Goal: Information Seeking & Learning: Learn about a topic

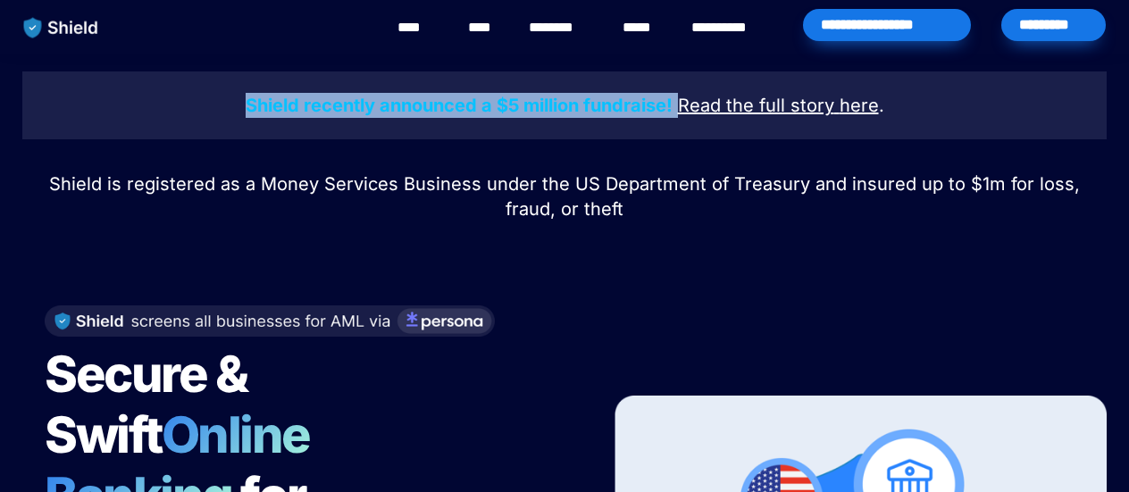
drag, startPoint x: 248, startPoint y: 102, endPoint x: 683, endPoint y: 117, distance: 434.5
click at [683, 117] on p "Shield recently announced a $5 million fundraise! Read the full story here ." at bounding box center [565, 105] width 1040 height 32
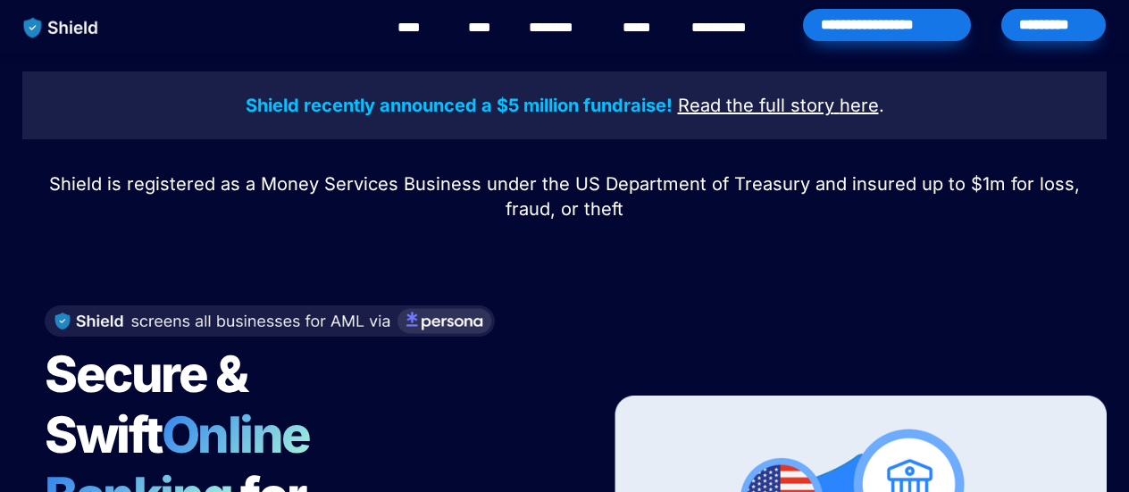
click at [766, 196] on p "Shield is registered as a Money Services Business under the US Department of Tr…" at bounding box center [564, 196] width 1085 height 57
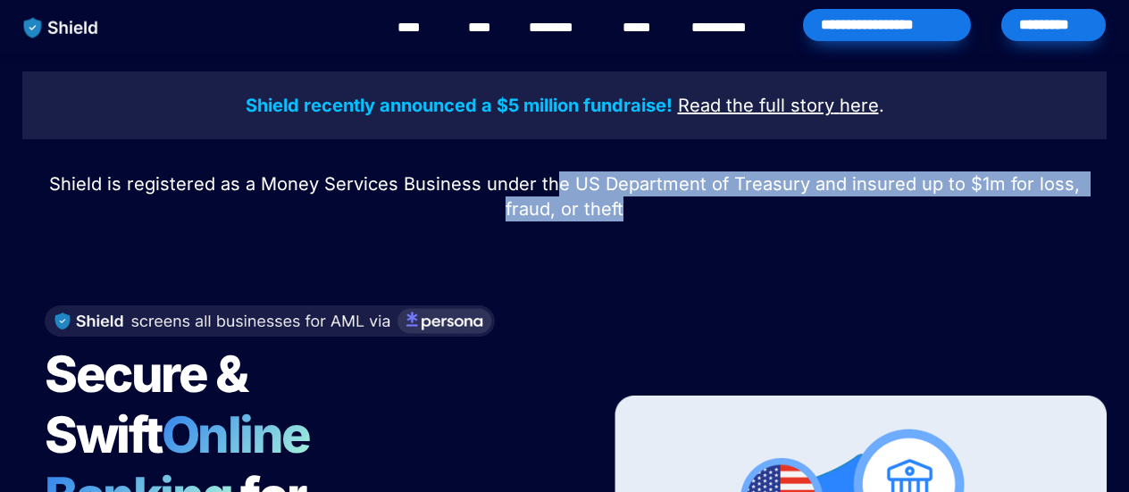
drag, startPoint x: 534, startPoint y: 176, endPoint x: 607, endPoint y: 206, distance: 78.5
click at [607, 206] on p "Shield is registered as a Money Services Business under the US Department of Tr…" at bounding box center [564, 196] width 1085 height 57
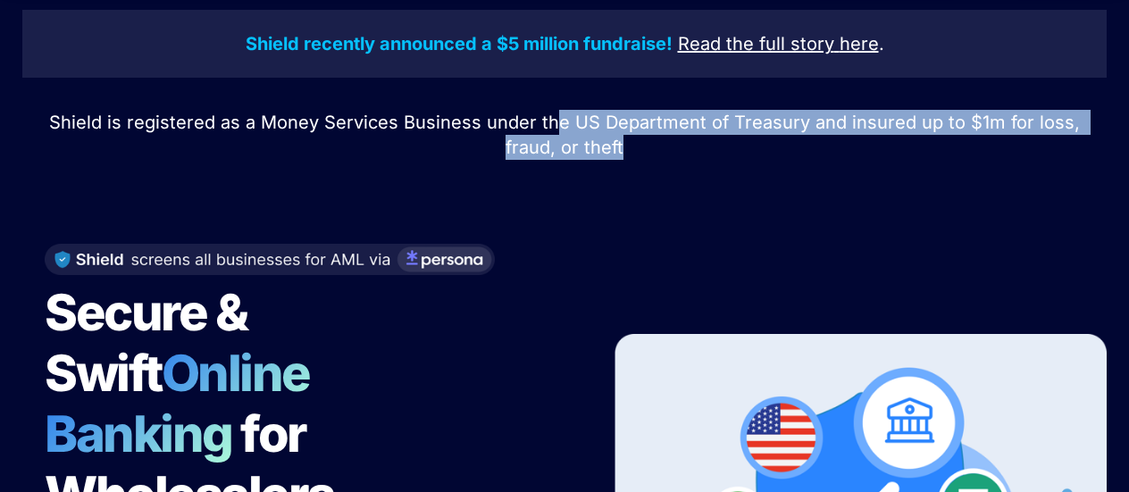
scroll to position [89, 0]
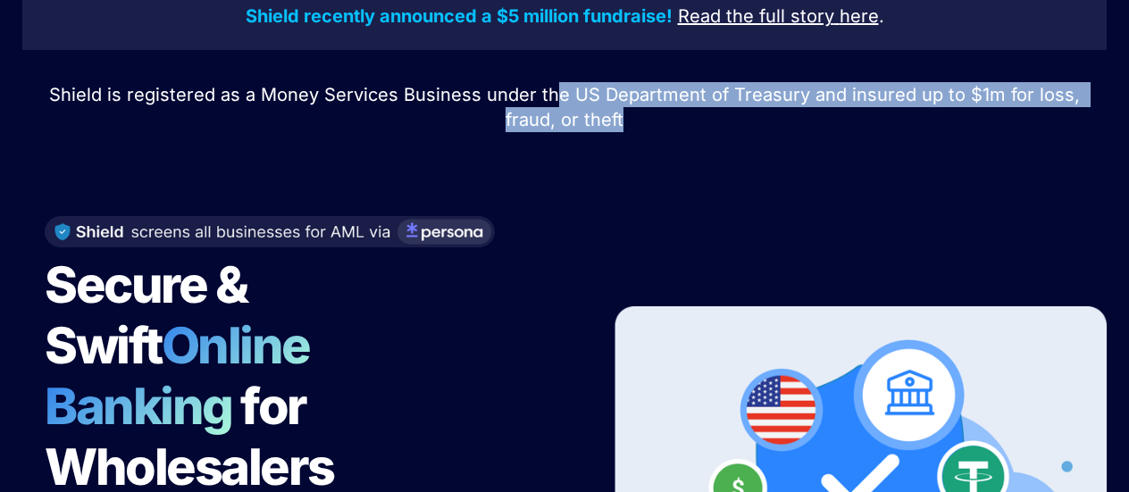
click at [974, 98] on span "Shield is registered as a Money Services Business under the US Department of Tr…" at bounding box center [567, 107] width 1036 height 46
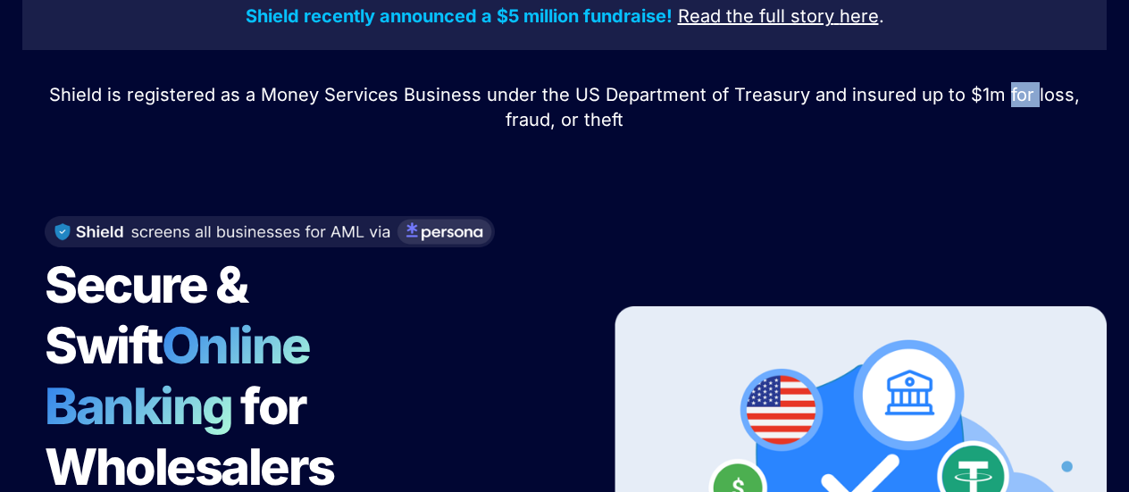
click at [974, 98] on span "Shield is registered as a Money Services Business under the US Department of Tr…" at bounding box center [567, 107] width 1036 height 46
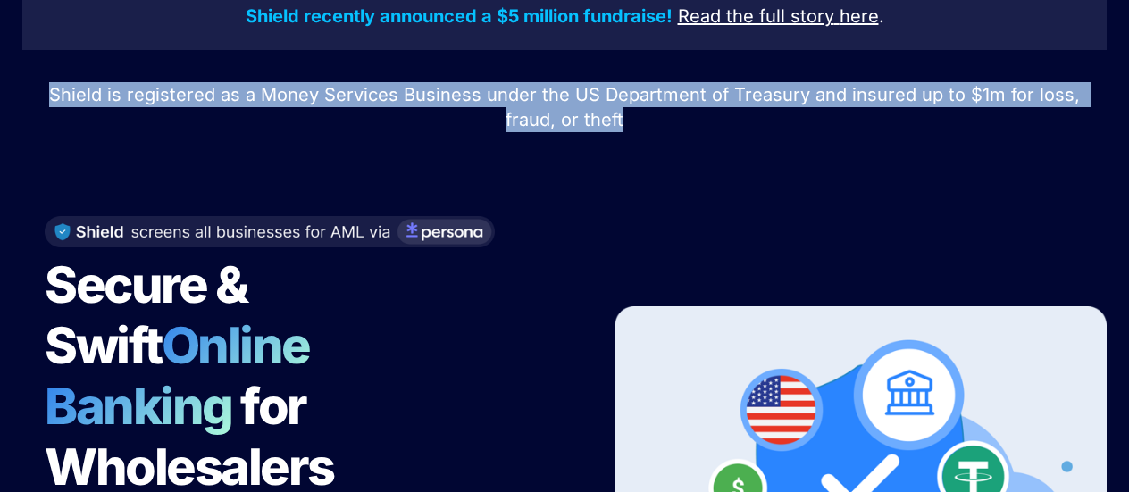
click at [974, 98] on span "Shield is registered as a Money Services Business under the US Department of Tr…" at bounding box center [567, 107] width 1036 height 46
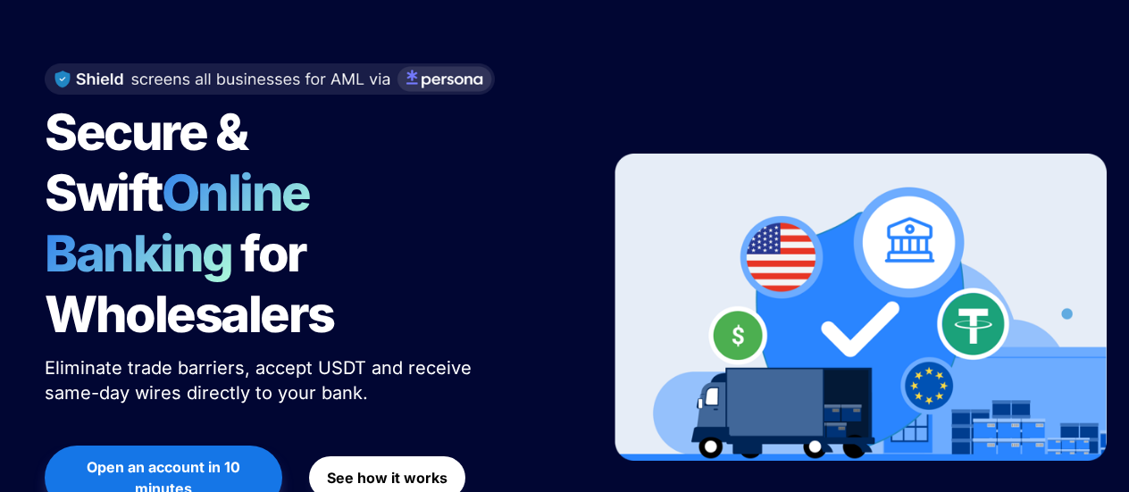
scroll to position [268, 0]
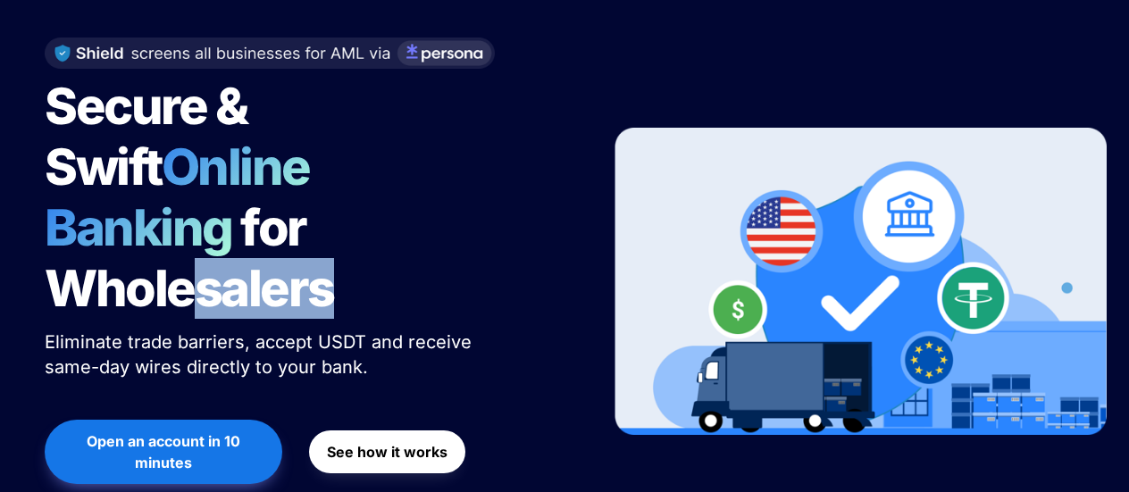
drag, startPoint x: 198, startPoint y: 239, endPoint x: 325, endPoint y: 226, distance: 127.6
click at [325, 226] on span "for Wholesalers" at bounding box center [189, 258] width 289 height 122
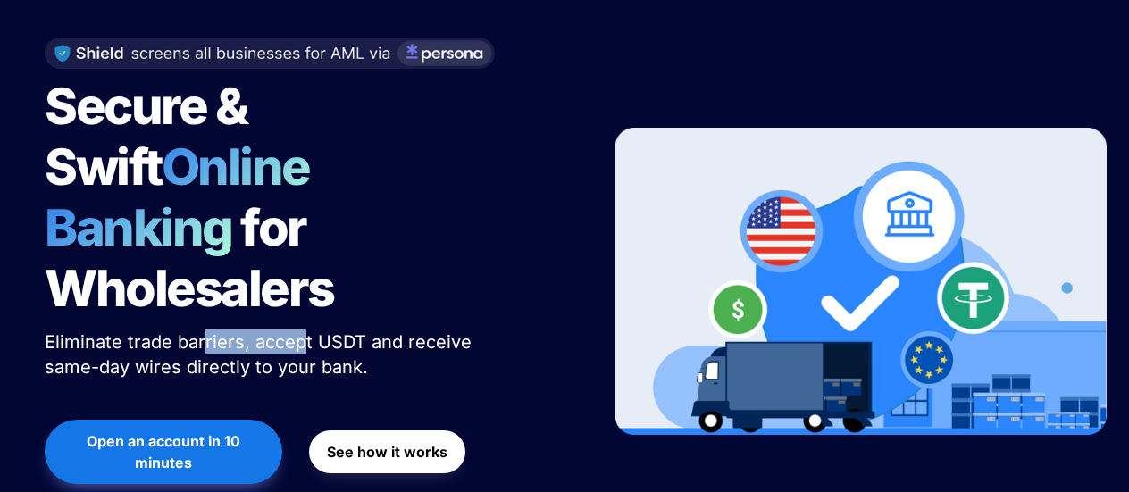
drag, startPoint x: 214, startPoint y: 277, endPoint x: 277, endPoint y: 289, distance: 63.6
click at [302, 331] on span "Eliminate trade barriers, accept USDT and receive same-day wires directly to yo…" at bounding box center [261, 354] width 432 height 46
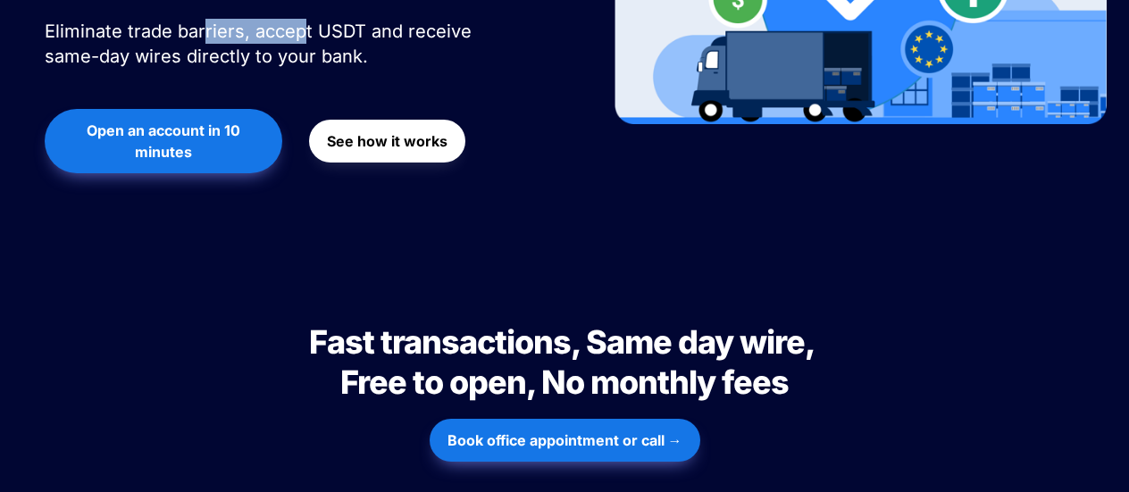
scroll to position [625, 0]
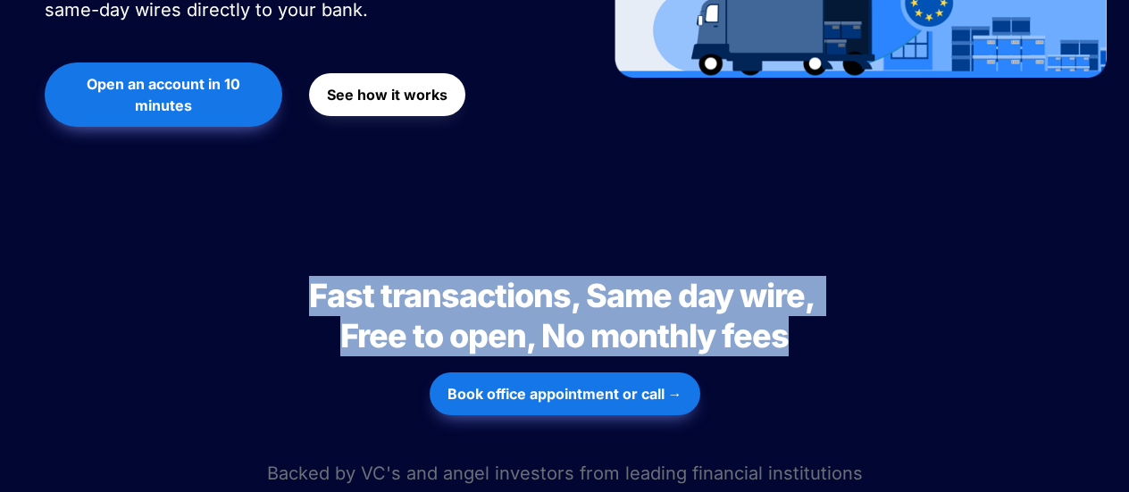
drag, startPoint x: 306, startPoint y: 227, endPoint x: 799, endPoint y: 273, distance: 494.5
click at [799, 273] on h2 "Fast transactions, Same day wire, Free to open, No monthly fees" at bounding box center [564, 316] width 625 height 95
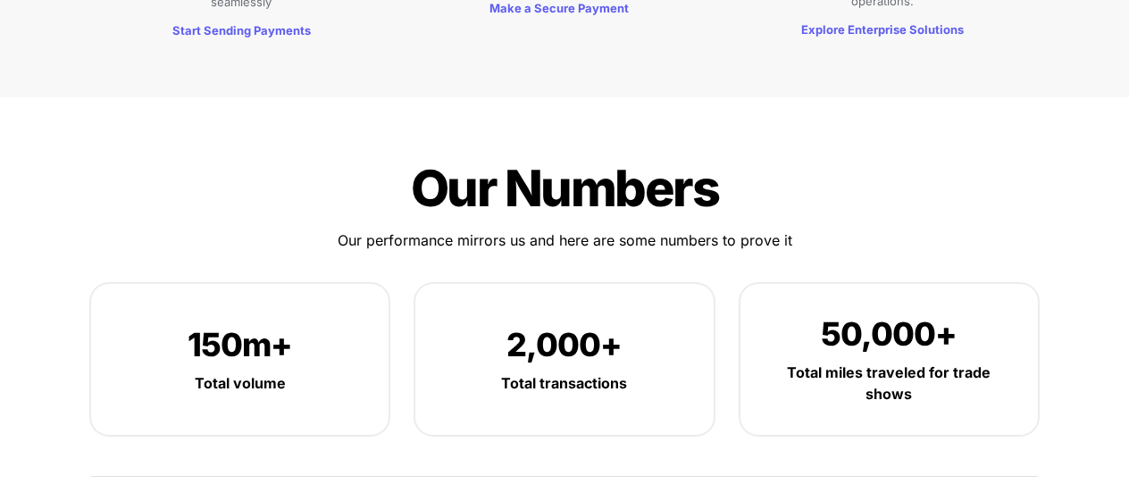
scroll to position [2323, 0]
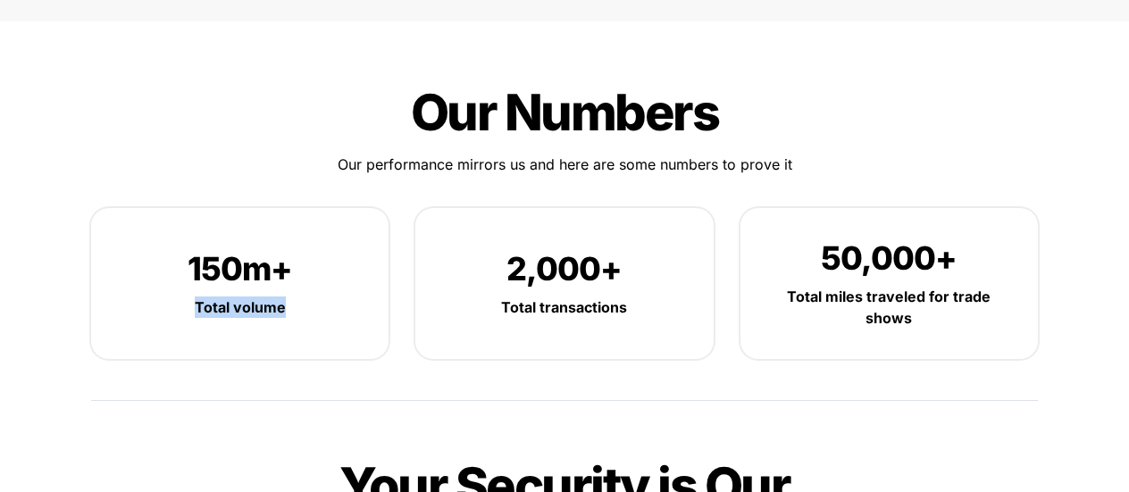
drag, startPoint x: 198, startPoint y: 239, endPoint x: 325, endPoint y: 247, distance: 127.2
click at [325, 293] on p "Total volume" at bounding box center [240, 307] width 244 height 29
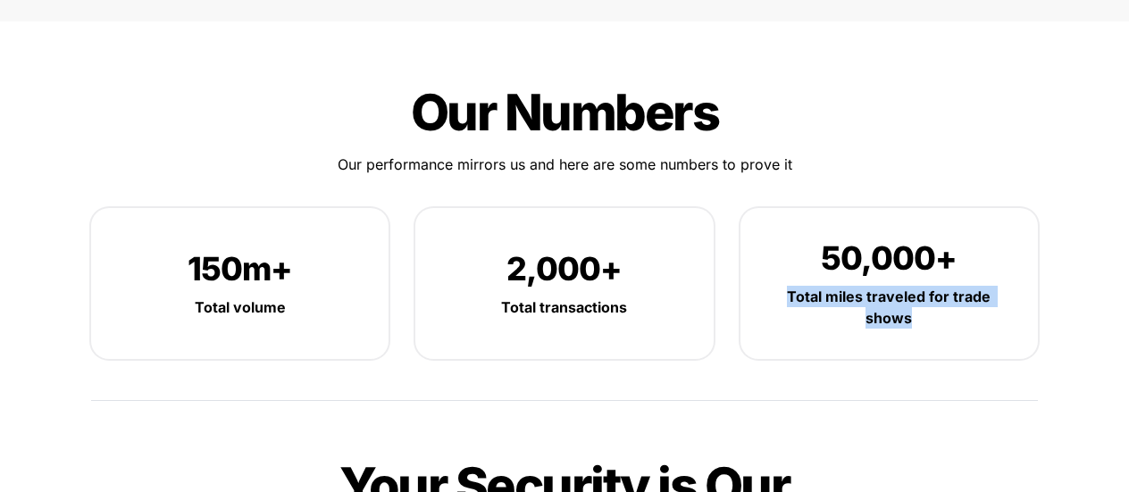
drag, startPoint x: 789, startPoint y: 231, endPoint x: 864, endPoint y: 219, distance: 76.1
click at [919, 282] on p "Total miles traveled for trade shows" at bounding box center [889, 307] width 244 height 50
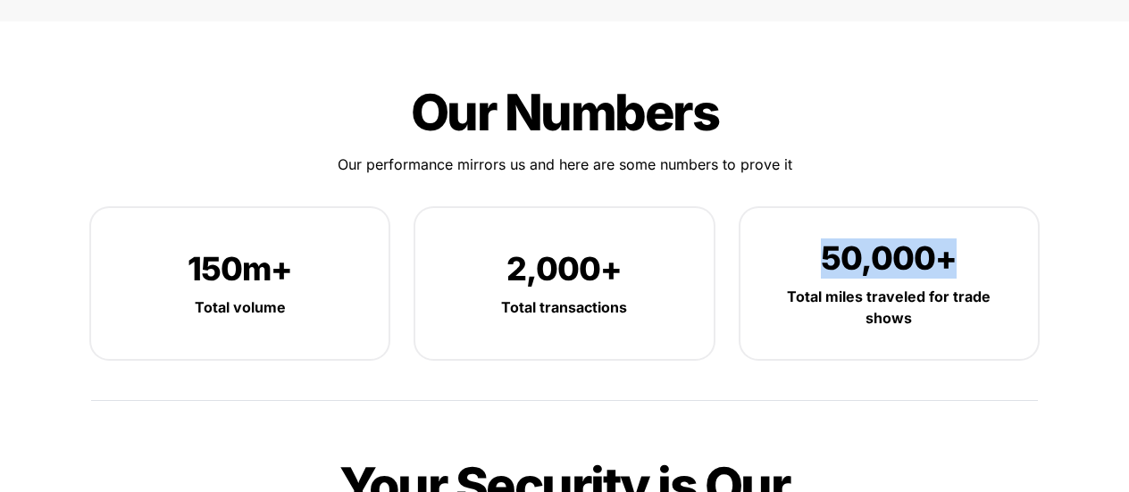
drag, startPoint x: 819, startPoint y: 188, endPoint x: 949, endPoint y: 199, distance: 130.1
click at [949, 235] on p "50,000+" at bounding box center [889, 258] width 244 height 47
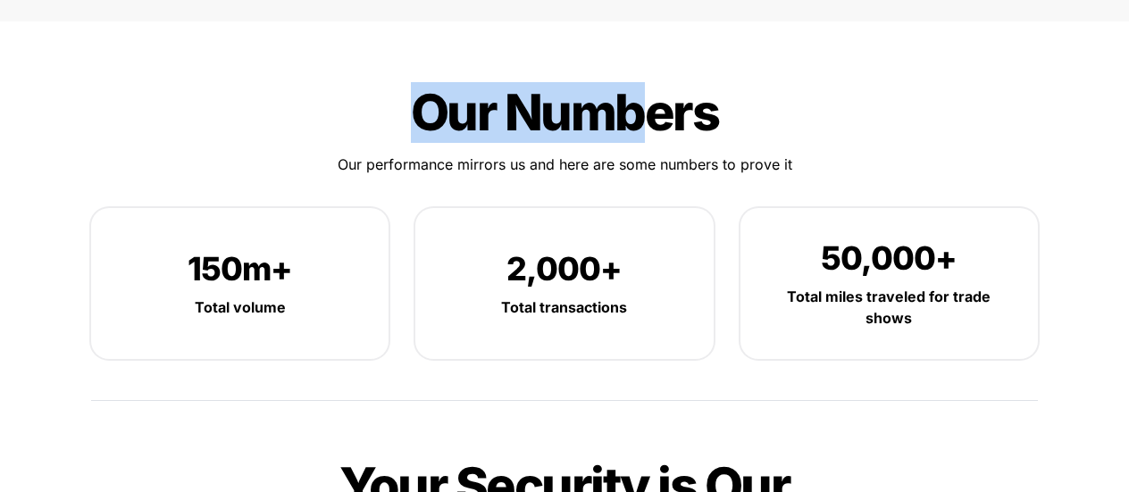
drag, startPoint x: 425, startPoint y: 52, endPoint x: 656, endPoint y: 64, distance: 230.9
click at [656, 82] on span "Our Numbers" at bounding box center [565, 112] width 308 height 61
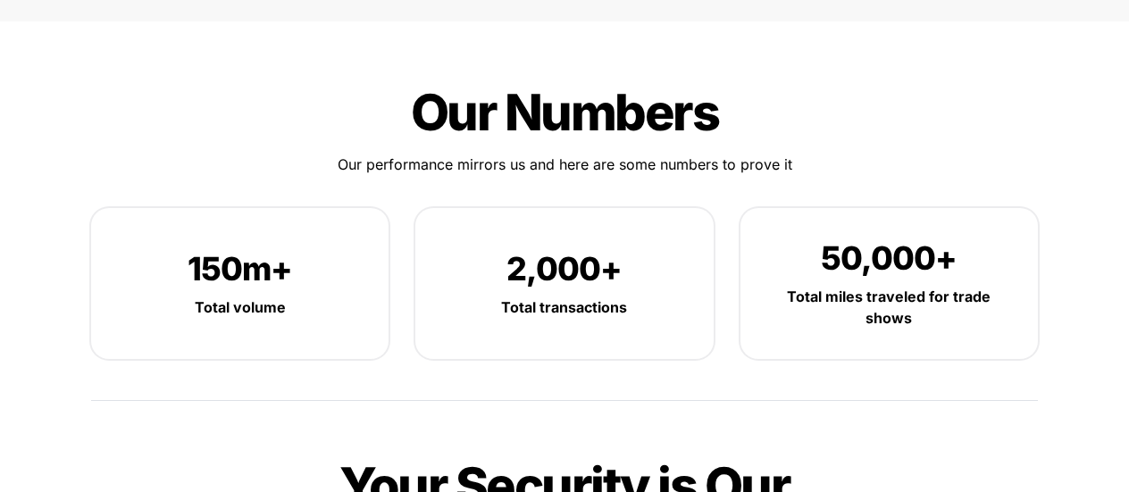
click at [410, 155] on span "Our performance mirrors us and here are some numbers to prove it" at bounding box center [565, 164] width 455 height 18
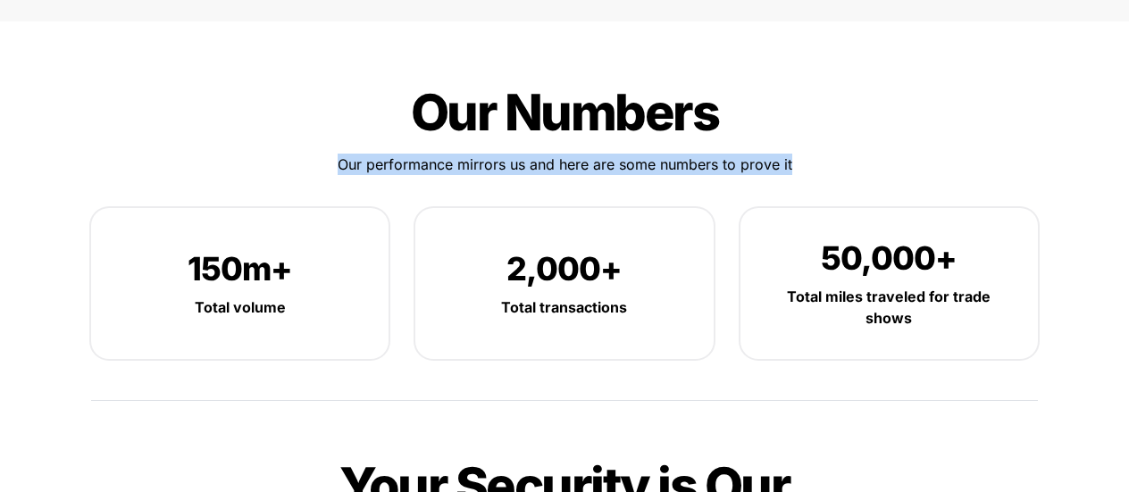
click at [410, 155] on span "Our performance mirrors us and here are some numbers to prove it" at bounding box center [565, 164] width 455 height 18
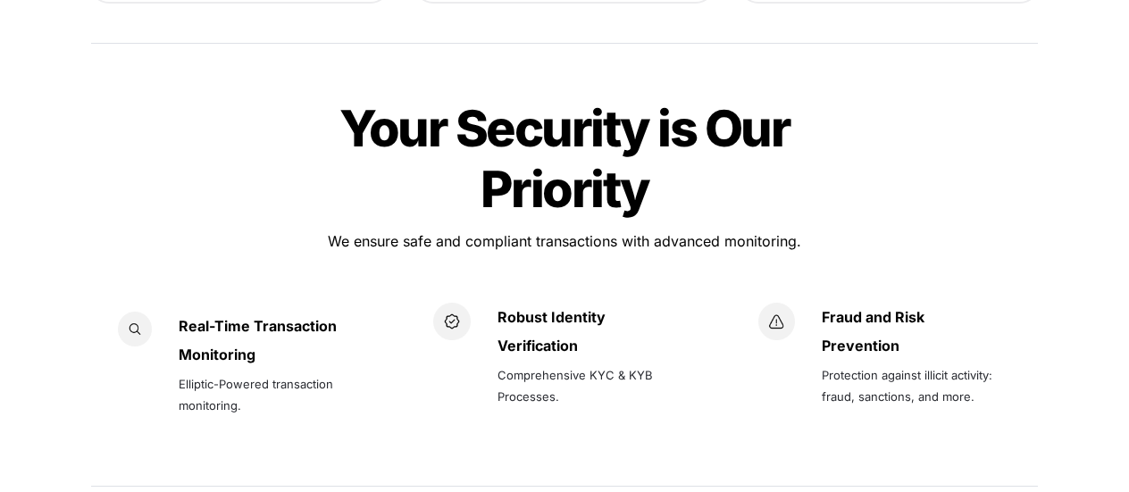
click at [643, 368] on span "Comprehensive KYC & KYB Processes." at bounding box center [577, 386] width 159 height 36
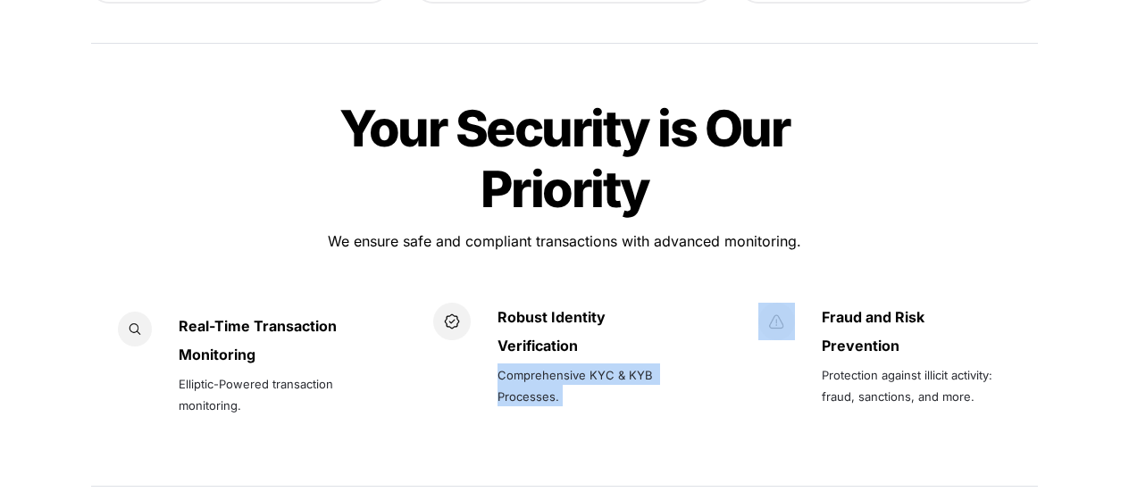
click at [643, 368] on span "Comprehensive KYC & KYB Processes." at bounding box center [577, 386] width 159 height 36
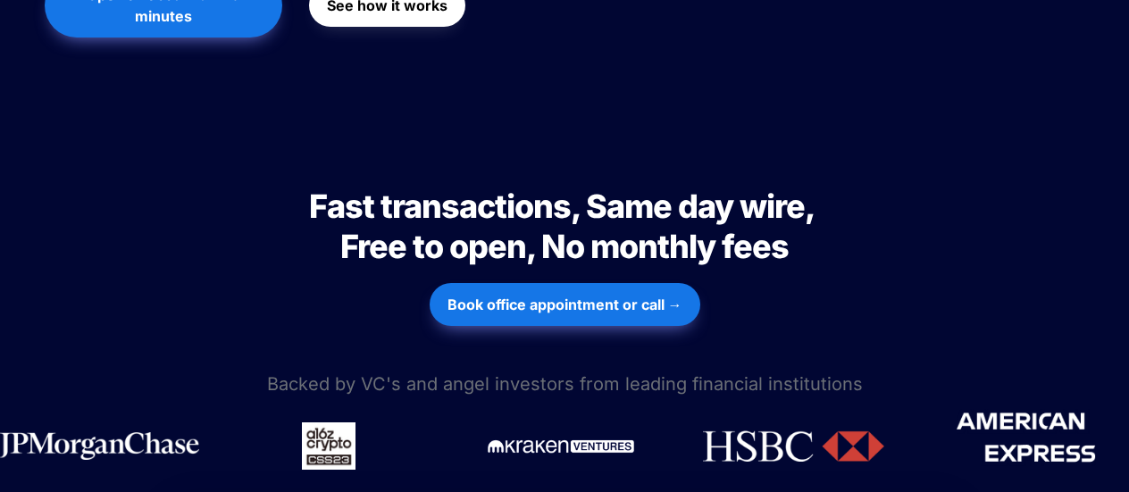
scroll to position [893, 0]
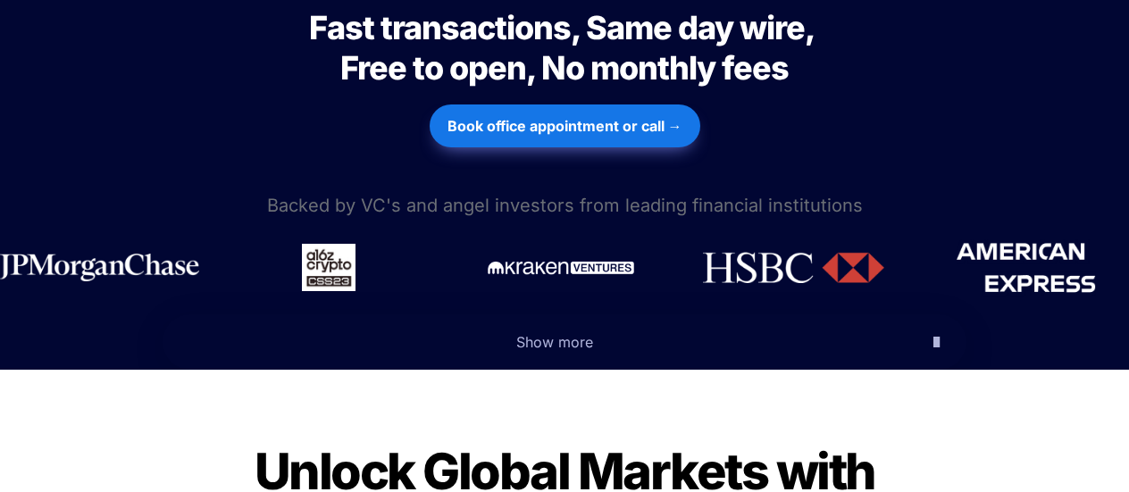
click at [934, 331] on icon "button" at bounding box center [937, 341] width 6 height 21
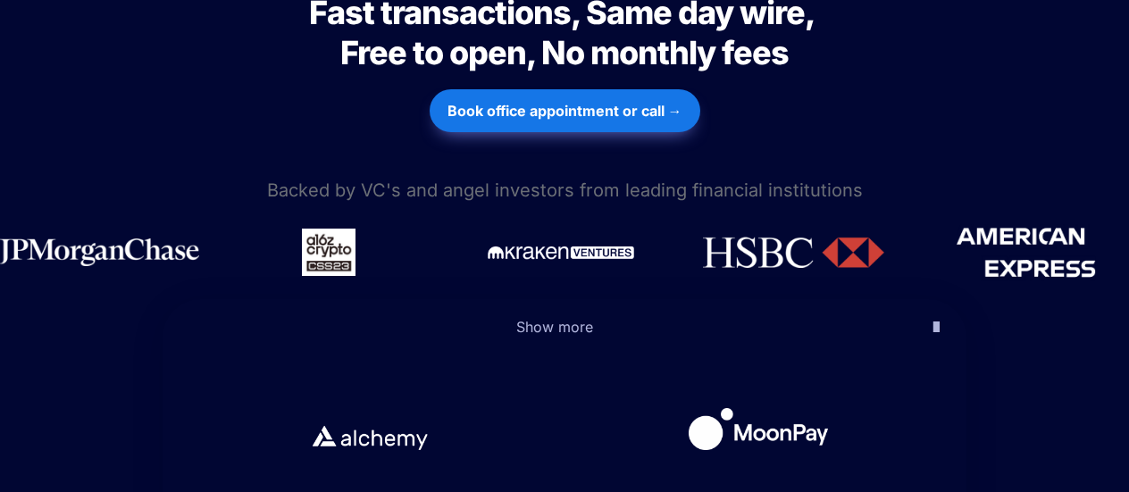
scroll to position [1072, 0]
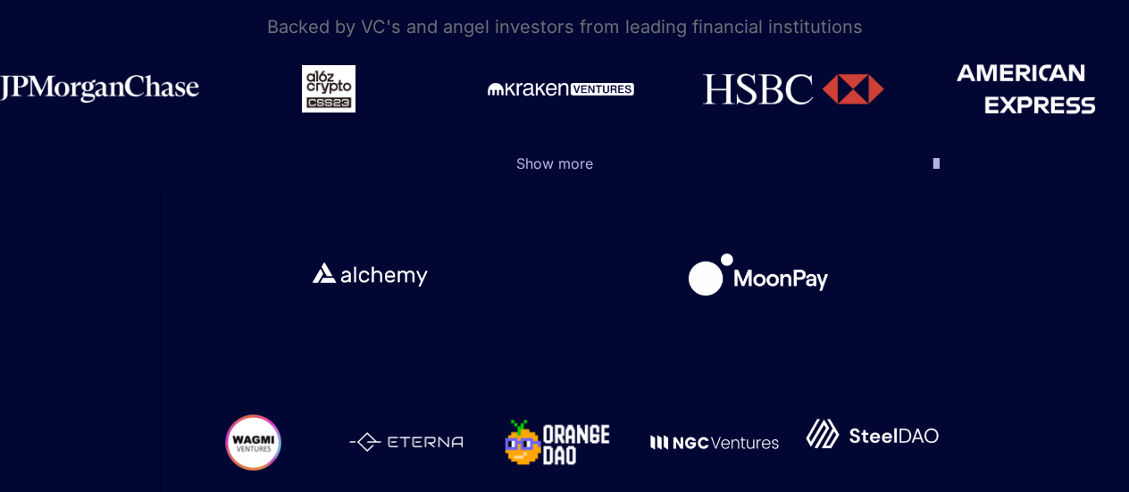
click at [864, 419] on img at bounding box center [873, 433] width 134 height 29
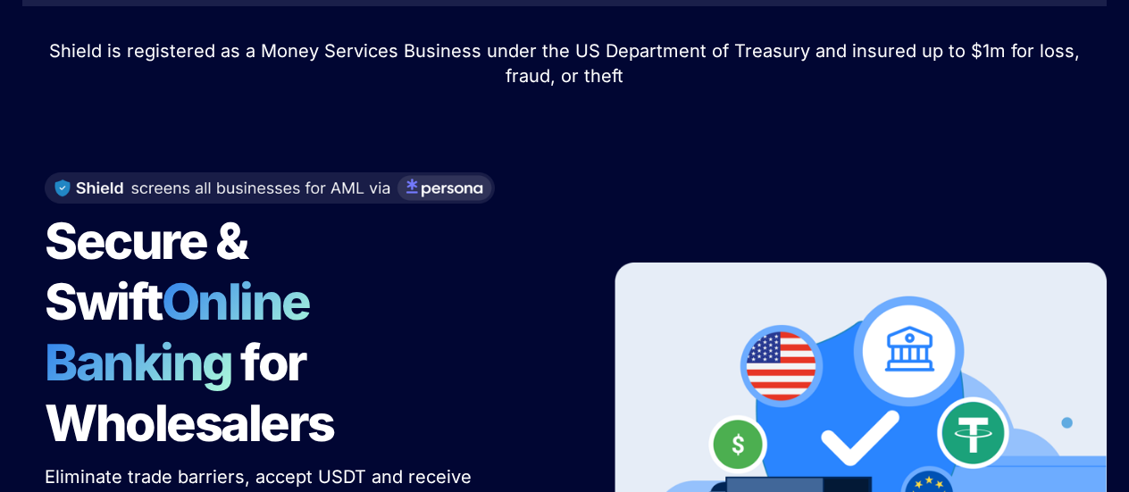
scroll to position [0, 0]
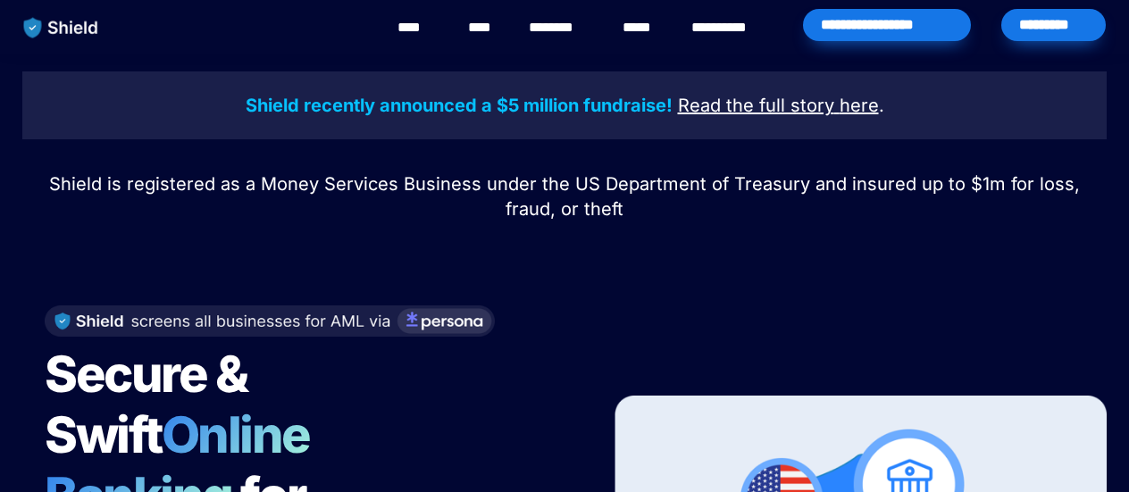
click at [424, 24] on link "****" at bounding box center [418, 27] width 40 height 21
click at [545, 27] on link "********" at bounding box center [560, 27] width 63 height 21
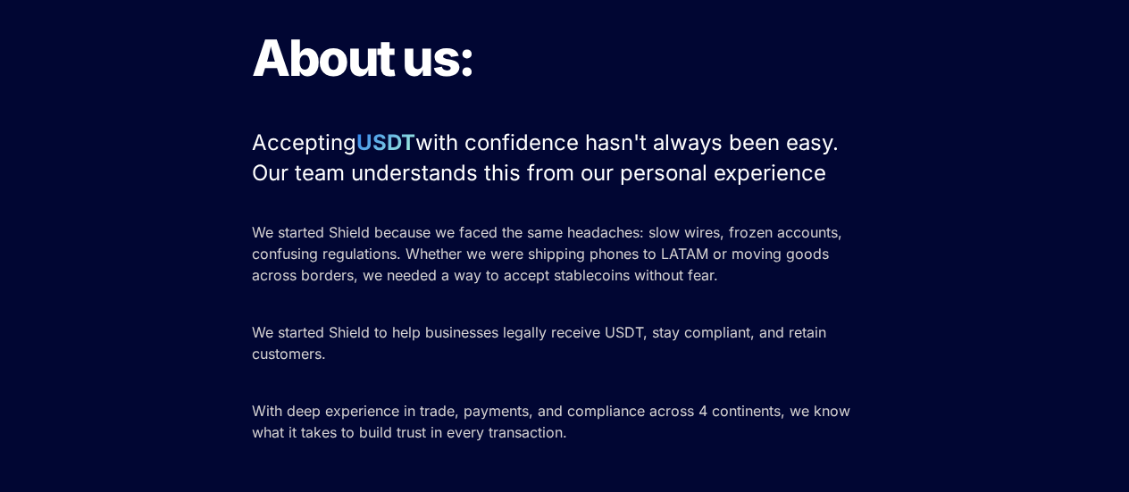
scroll to position [179, 0]
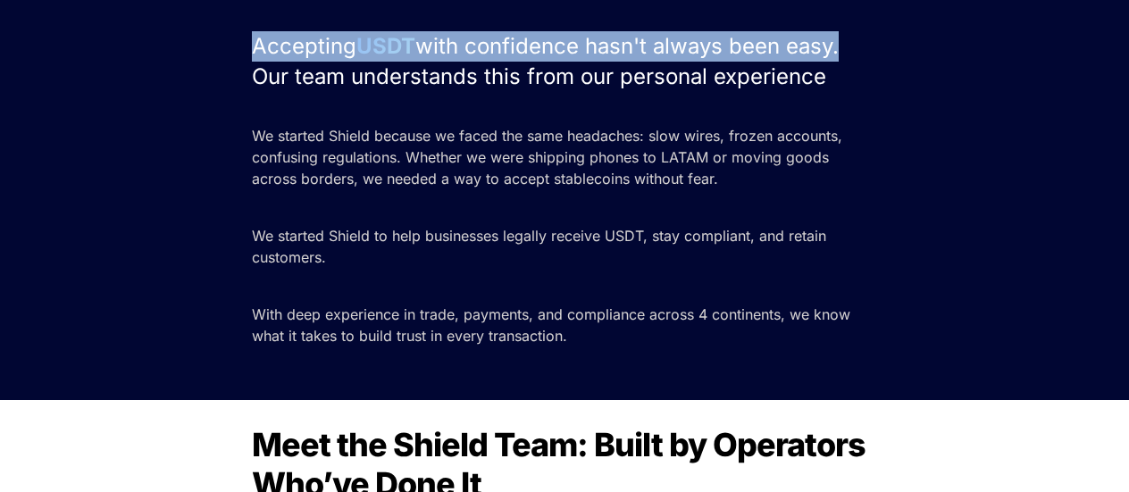
drag, startPoint x: 258, startPoint y: 42, endPoint x: 788, endPoint y: 60, distance: 530.1
click at [844, 53] on p "Accepting USDT with confidence hasn't always been easy. Our team understands th…" at bounding box center [564, 61] width 625 height 67
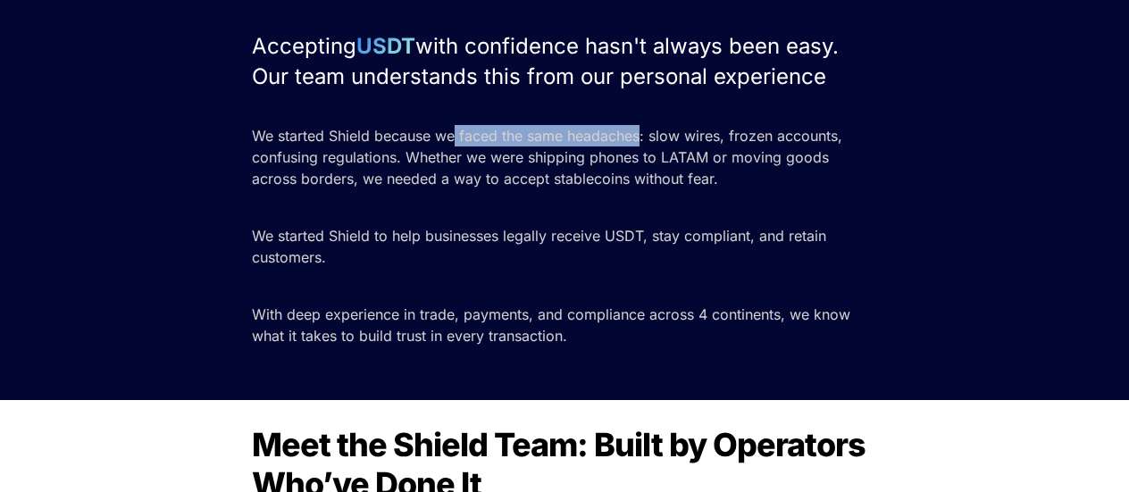
drag, startPoint x: 454, startPoint y: 132, endPoint x: 643, endPoint y: 137, distance: 189.5
click at [643, 137] on span "We started Shield because we faced the same headaches: slow wires, frozen accou…" at bounding box center [549, 157] width 595 height 61
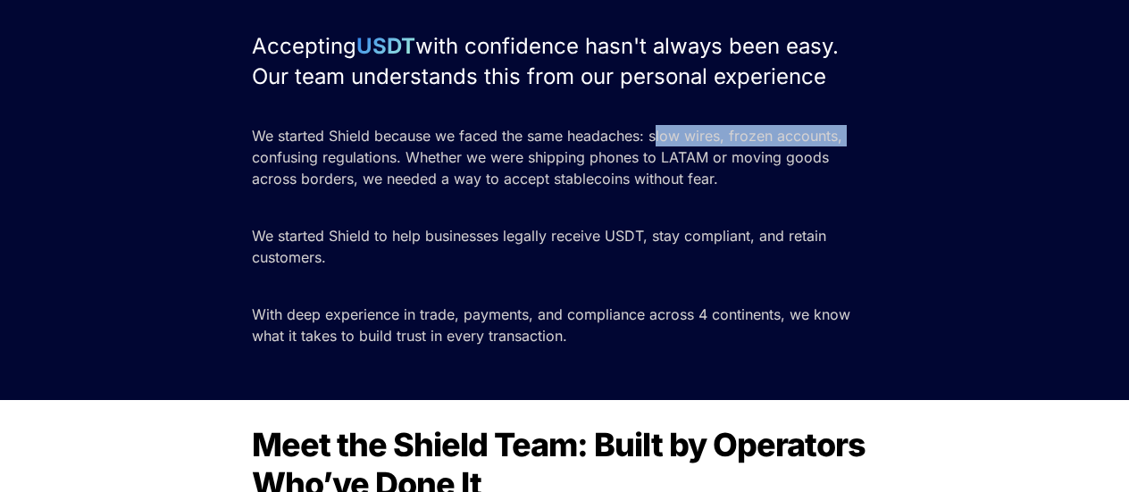
drag, startPoint x: 656, startPoint y: 133, endPoint x: 867, endPoint y: 122, distance: 211.1
click at [867, 122] on p "We started Shield because we faced the same headaches: slow wires, frozen accou…" at bounding box center [564, 157] width 625 height 71
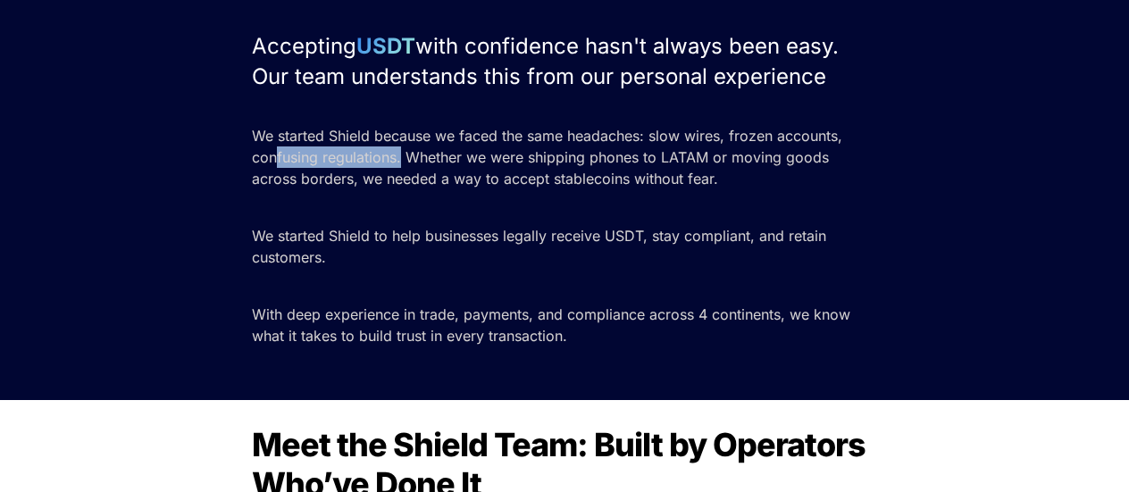
drag, startPoint x: 402, startPoint y: 156, endPoint x: 278, endPoint y: 162, distance: 124.3
click at [278, 162] on span "We started Shield because we faced the same headaches: slow wires, frozen accou…" at bounding box center [549, 157] width 595 height 61
click at [797, 167] on p "We started Shield because we faced the same headaches: slow wires, frozen accou…" at bounding box center [564, 157] width 625 height 71
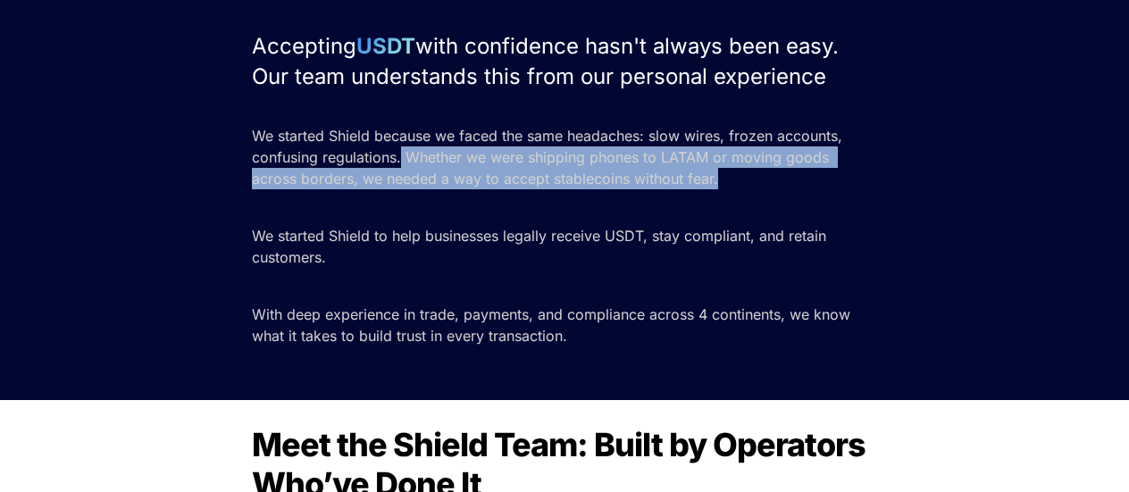
drag, startPoint x: 402, startPoint y: 157, endPoint x: 669, endPoint y: 193, distance: 269.5
click at [669, 193] on div "About us: Accepting USDT with confidence hasn't always been easy. Our team unde…" at bounding box center [564, 137] width 1129 height 525
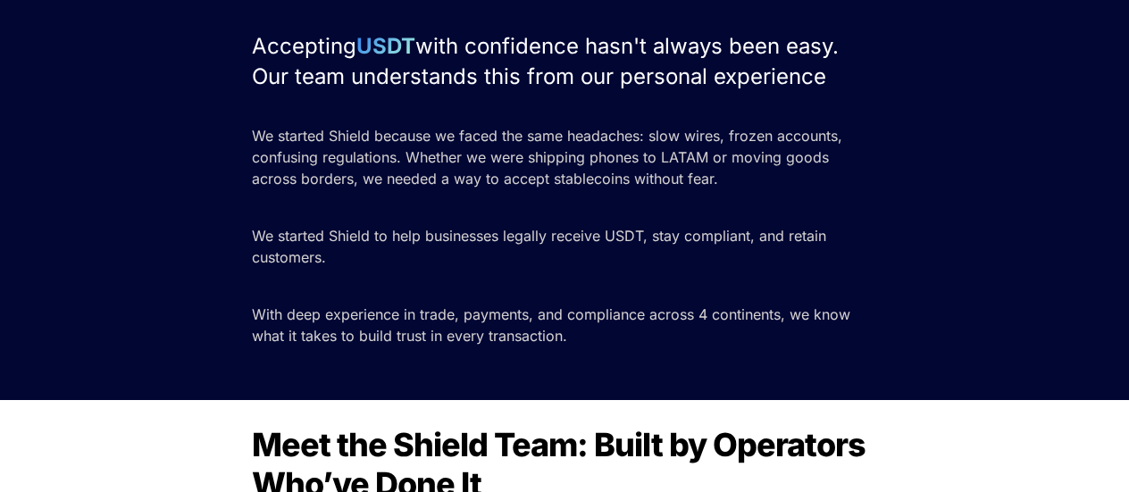
click at [621, 226] on p "We started Shield to help businesses legally receive USDT, stay compliant, and …" at bounding box center [564, 247] width 625 height 50
drag, startPoint x: 650, startPoint y: 231, endPoint x: 756, endPoint y: 236, distance: 105.5
click at [756, 236] on span "We started Shield to help businesses legally receive USDT, stay compliant, and …" at bounding box center [541, 246] width 579 height 39
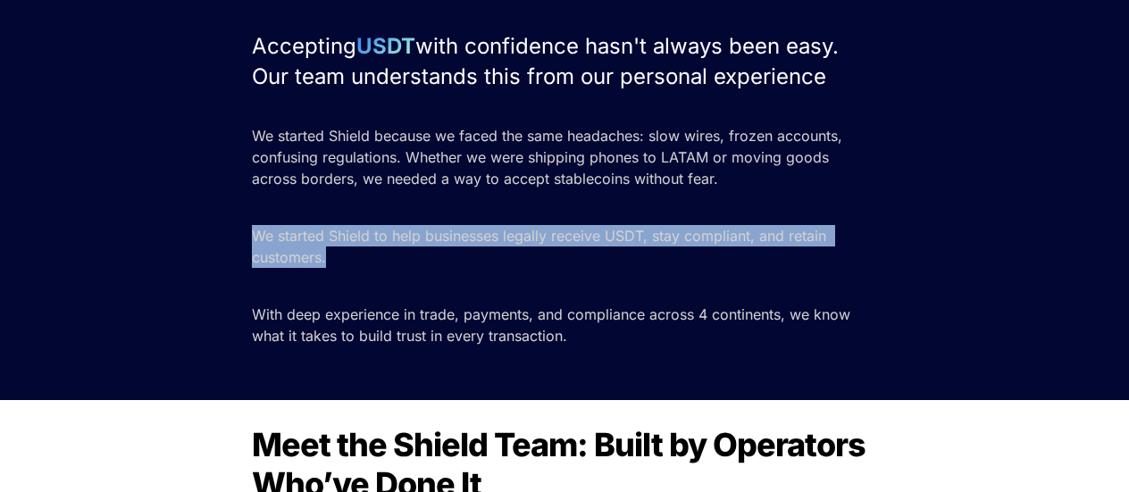
drag, startPoint x: 318, startPoint y: 265, endPoint x: 239, endPoint y: 236, distance: 84.8
click at [239, 236] on div "About us: Accepting USDT with confidence hasn't always been easy. Our team unde…" at bounding box center [564, 137] width 1129 height 525
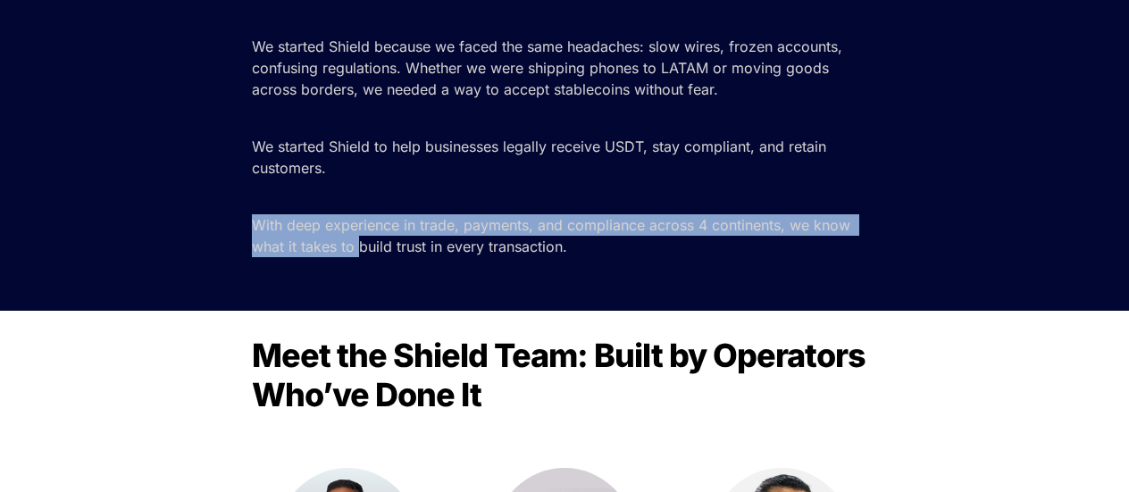
drag, startPoint x: 273, startPoint y: 222, endPoint x: 595, endPoint y: 240, distance: 322.1
click at [473, 258] on p "With deep experience in trade, payments, and compliance across 4 continents, we…" at bounding box center [564, 236] width 625 height 50
click at [322, 253] on span "With deep experience in trade, payments, and compliance across 4 continents, we…" at bounding box center [553, 235] width 603 height 39
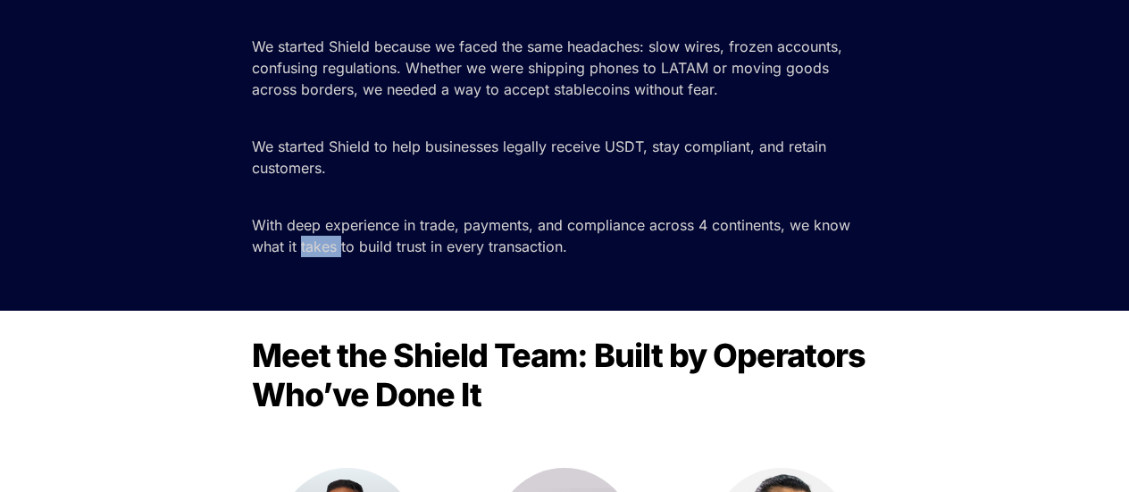
click at [322, 253] on span "With deep experience in trade, payments, and compliance across 4 continents, we…" at bounding box center [553, 235] width 603 height 39
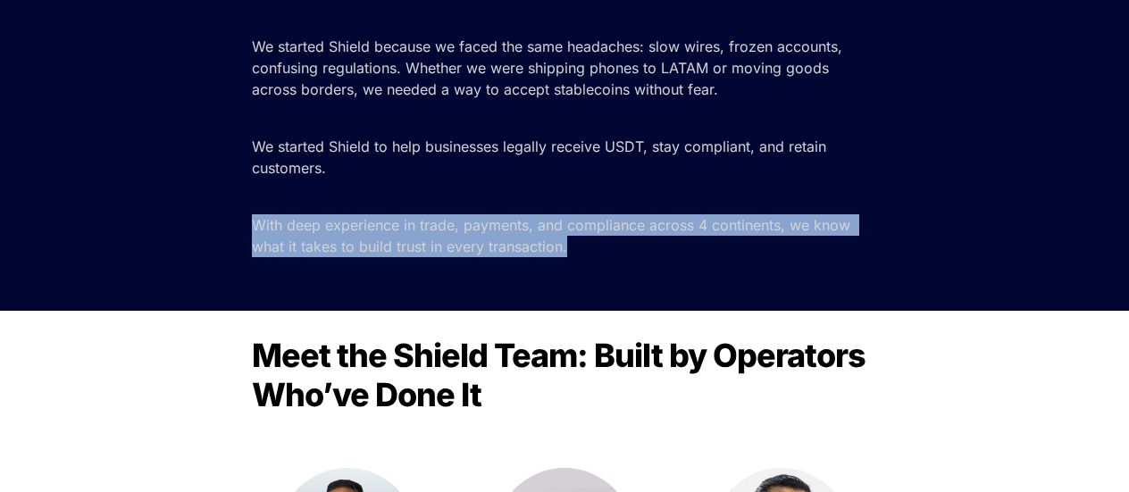
click at [322, 253] on span "With deep experience in trade, payments, and compliance across 4 continents, we…" at bounding box center [553, 235] width 603 height 39
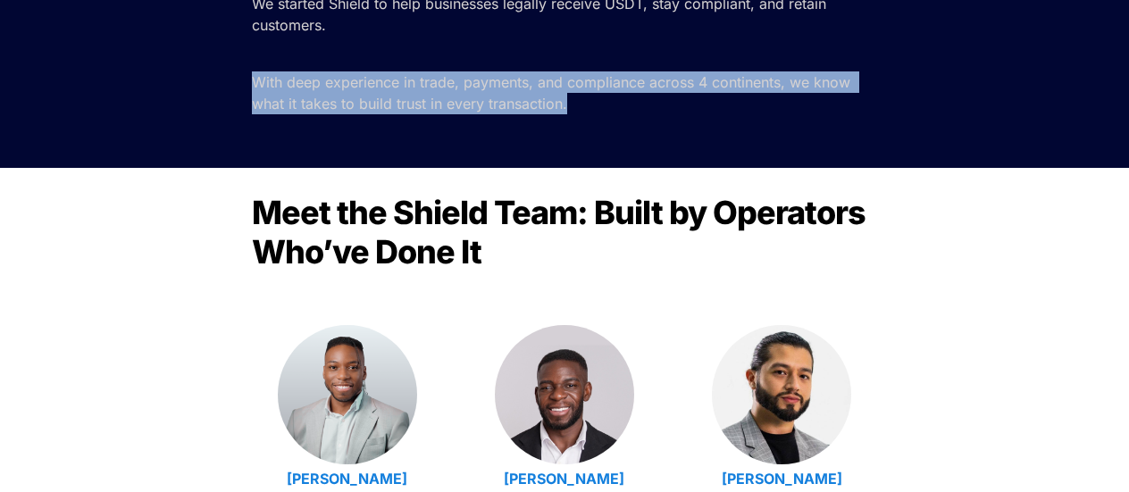
scroll to position [536, 0]
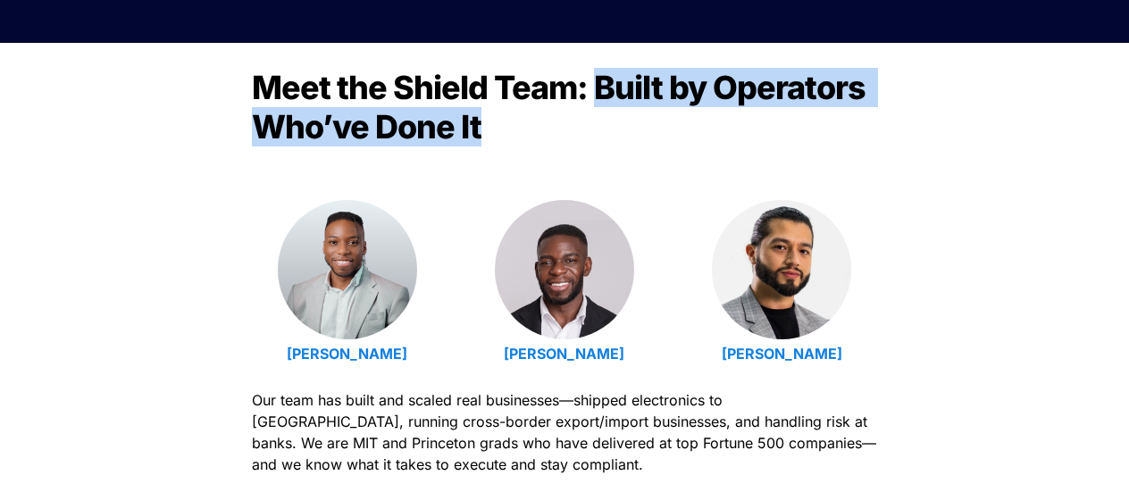
drag, startPoint x: 598, startPoint y: 88, endPoint x: 479, endPoint y: 146, distance: 132.3
click at [479, 146] on h2 "Meet the Shield Team: Built by Operators Who’ve Done It" at bounding box center [564, 107] width 625 height 93
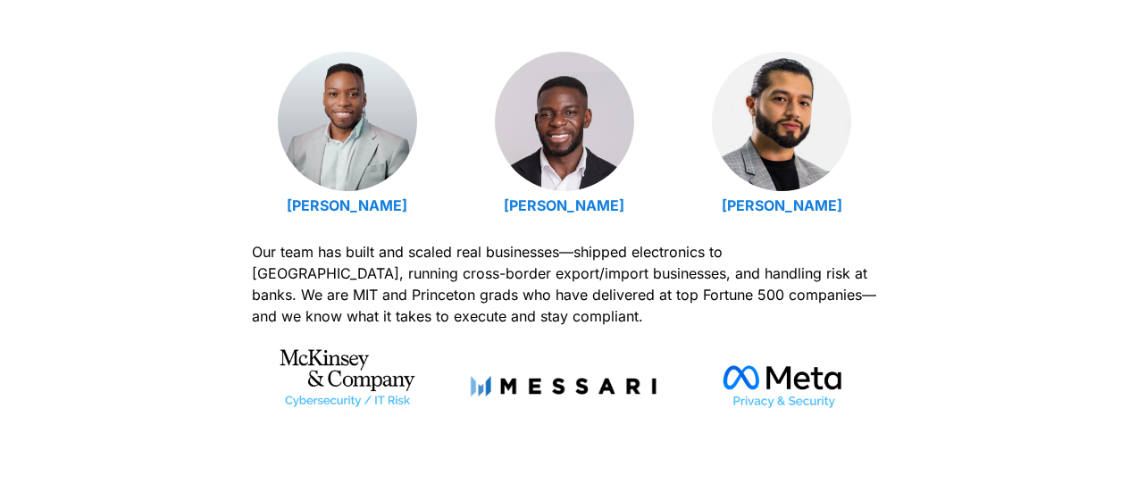
scroll to position [715, 0]
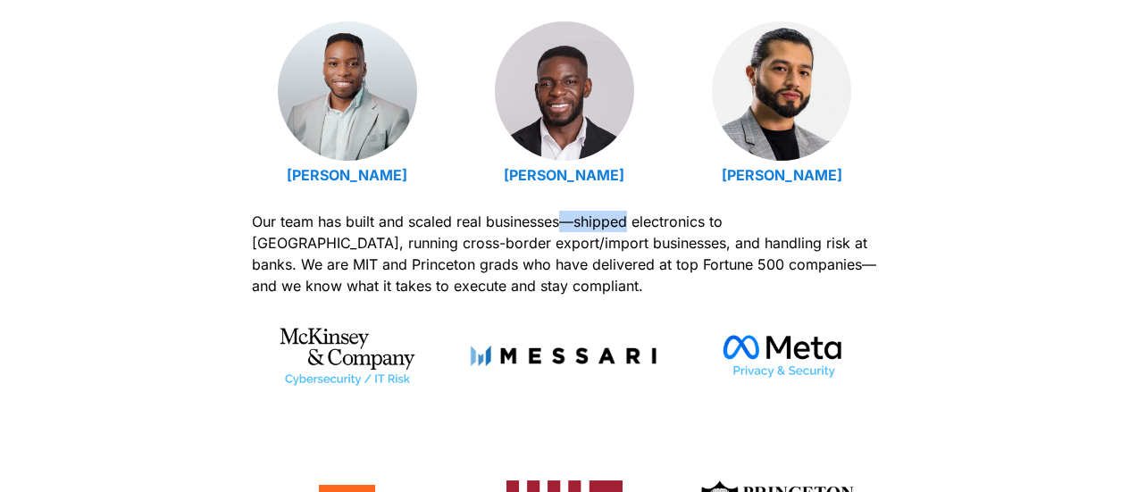
drag, startPoint x: 561, startPoint y: 224, endPoint x: 702, endPoint y: 218, distance: 141.3
click at [632, 222] on span "Our team has built and scaled real businesses—shipped electronics to Latin Amer…" at bounding box center [566, 254] width 629 height 82
click at [703, 218] on span "Our team has built and scaled real businesses—shipped electronics to Latin Amer…" at bounding box center [566, 254] width 629 height 82
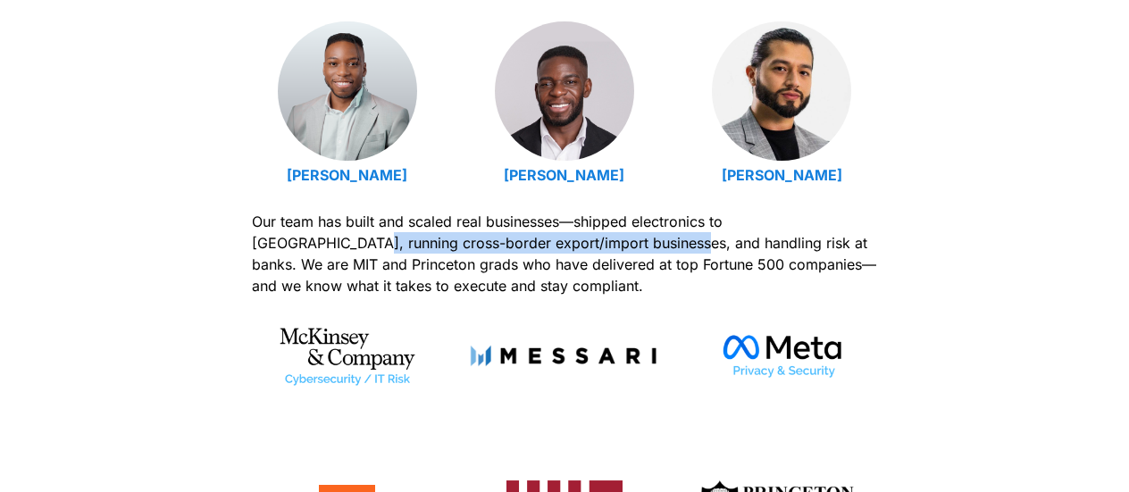
drag, startPoint x: 258, startPoint y: 247, endPoint x: 579, endPoint y: 246, distance: 320.8
click at [579, 246] on span "Our team has built and scaled real businesses—shipped electronics to Latin Amer…" at bounding box center [566, 254] width 629 height 82
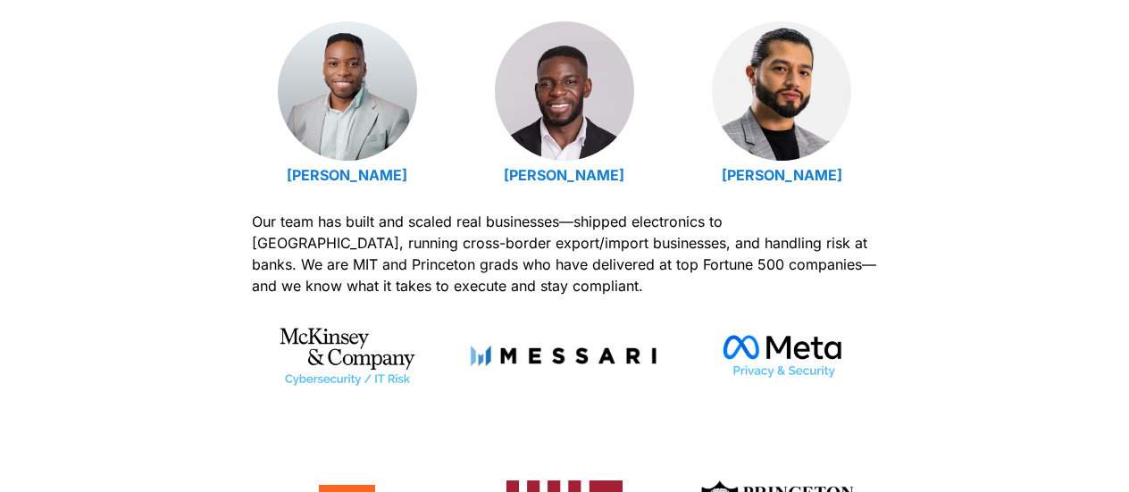
click at [597, 239] on span "Our team has built and scaled real businesses—shipped electronics to Latin Amer…" at bounding box center [566, 254] width 629 height 82
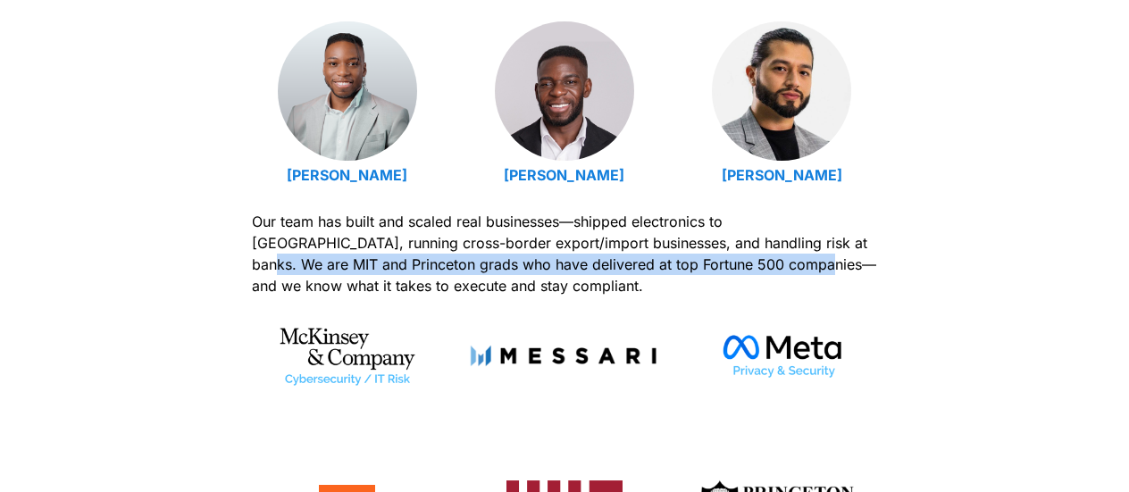
drag, startPoint x: 765, startPoint y: 239, endPoint x: 700, endPoint y: 266, distance: 69.7
click at [700, 266] on span "Our team has built and scaled real businesses—shipped electronics to Latin Amer…" at bounding box center [566, 254] width 629 height 82
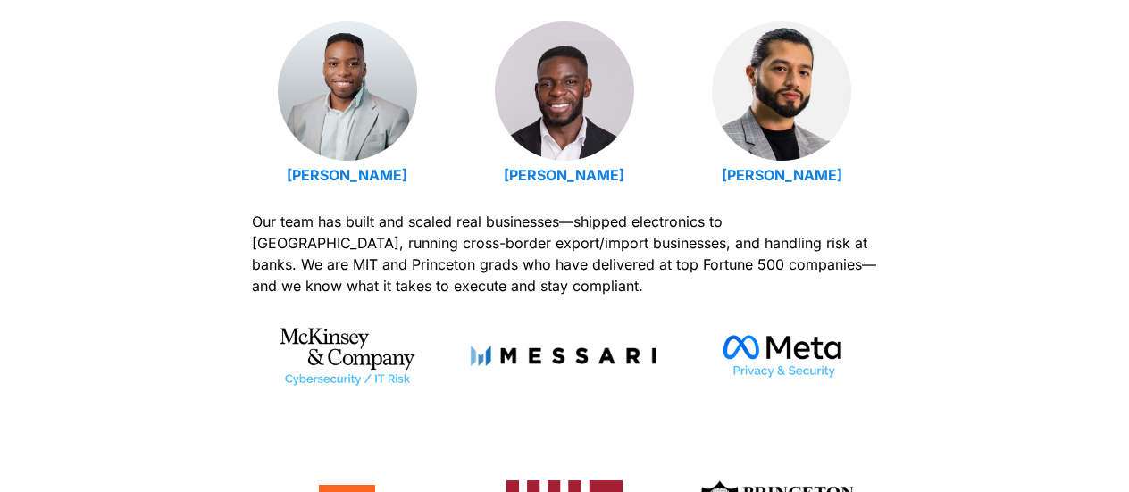
click at [763, 256] on span "Our team has built and scaled real businesses—shipped electronics to Latin Amer…" at bounding box center [566, 254] width 629 height 82
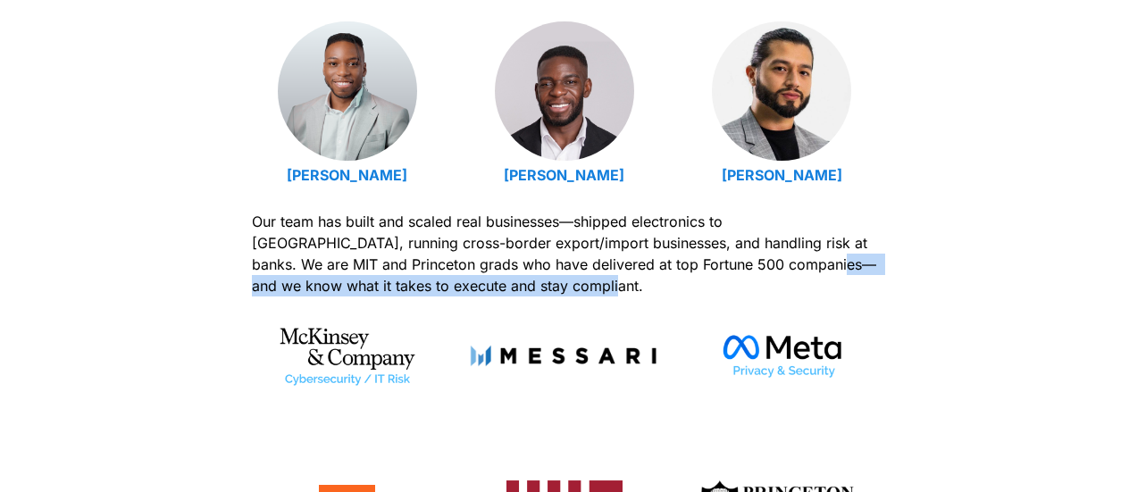
drag, startPoint x: 722, startPoint y: 257, endPoint x: 499, endPoint y: 289, distance: 225.5
click at [499, 289] on p "Our team has built and scaled real businesses—shipped electronics to Latin Amer…" at bounding box center [564, 253] width 625 height 93
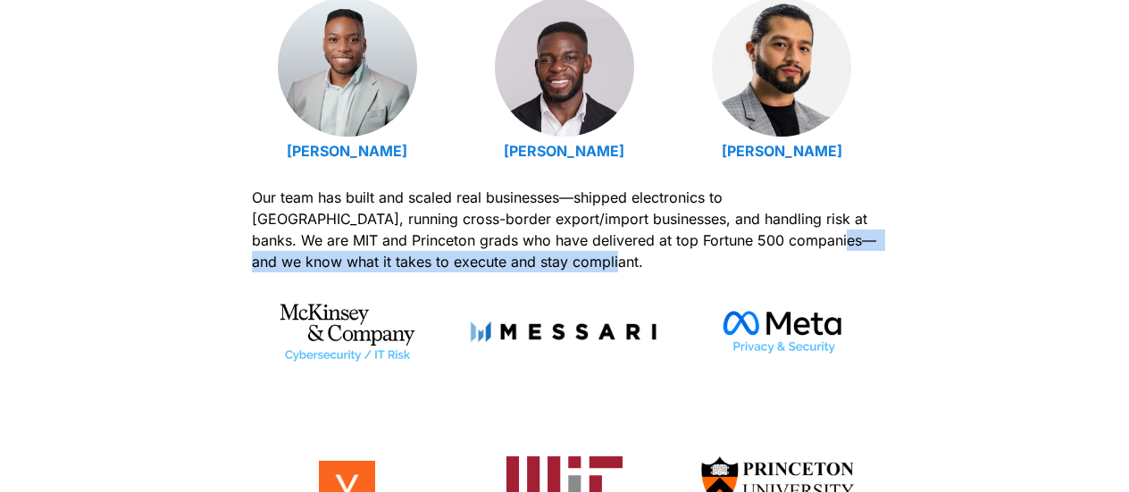
scroll to position [804, 0]
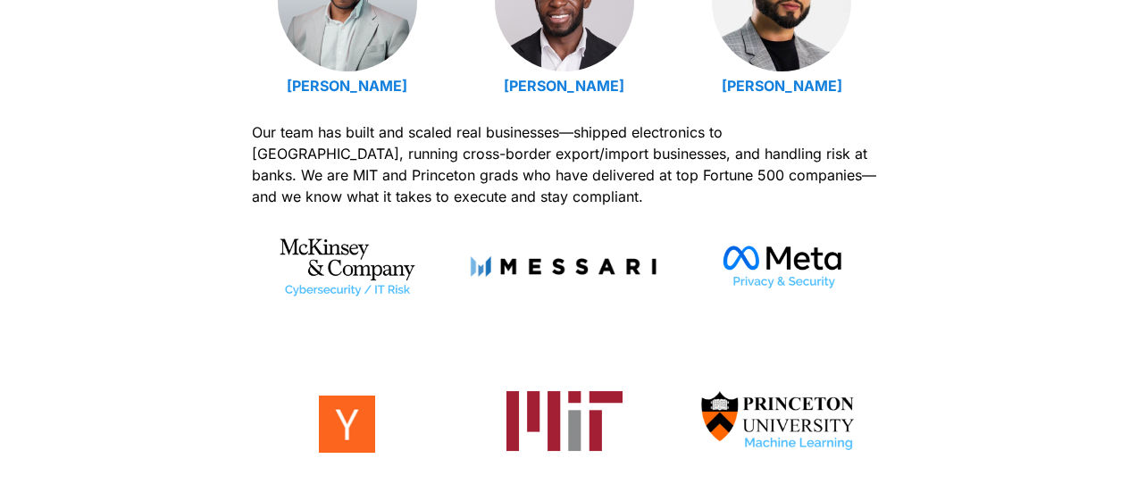
click at [654, 160] on span "Our team has built and scaled real businesses—shipped electronics to Latin Amer…" at bounding box center [566, 164] width 629 height 82
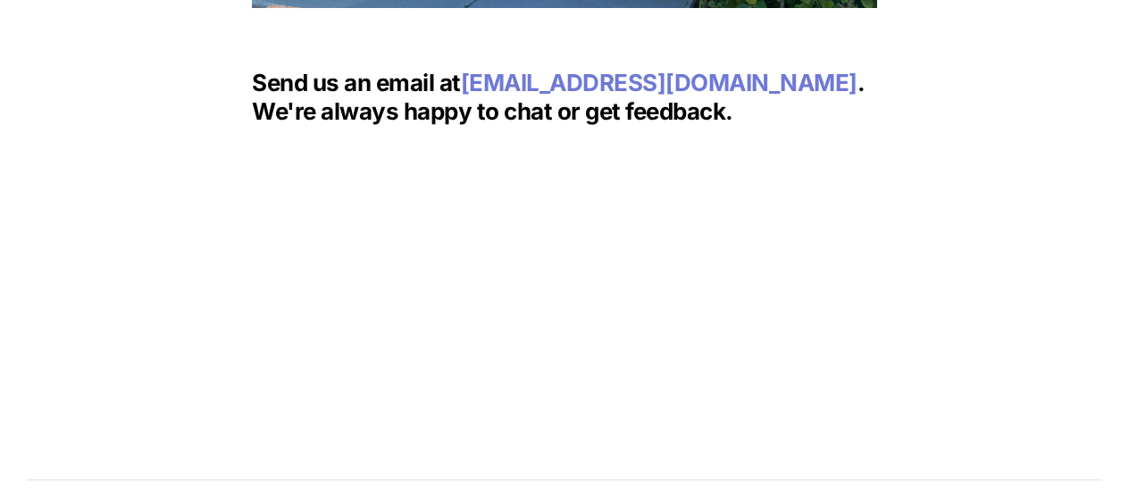
scroll to position [2591, 0]
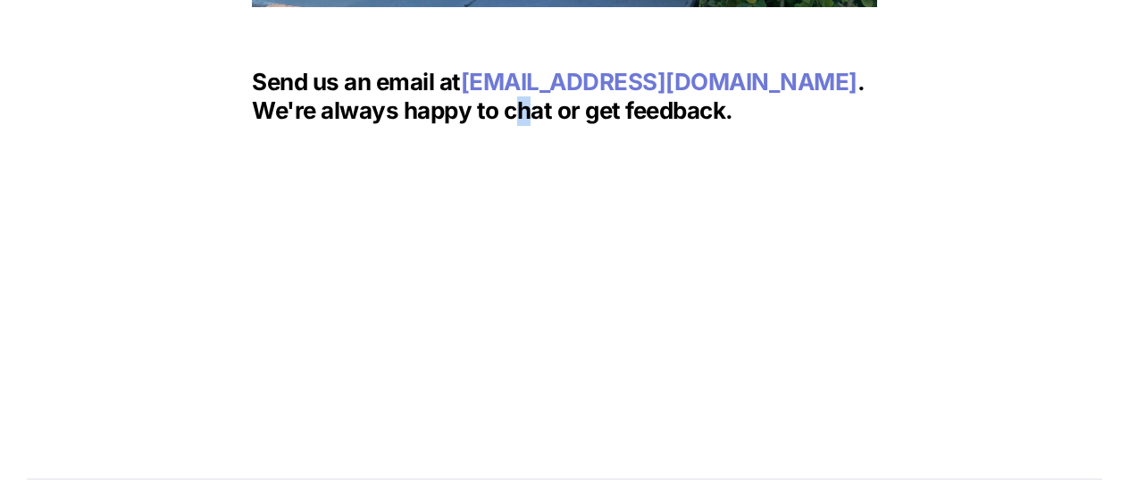
drag, startPoint x: 445, startPoint y: 112, endPoint x: 462, endPoint y: 118, distance: 18.1
click at [462, 118] on span ". We're always happy to chat or get feedback." at bounding box center [560, 96] width 617 height 57
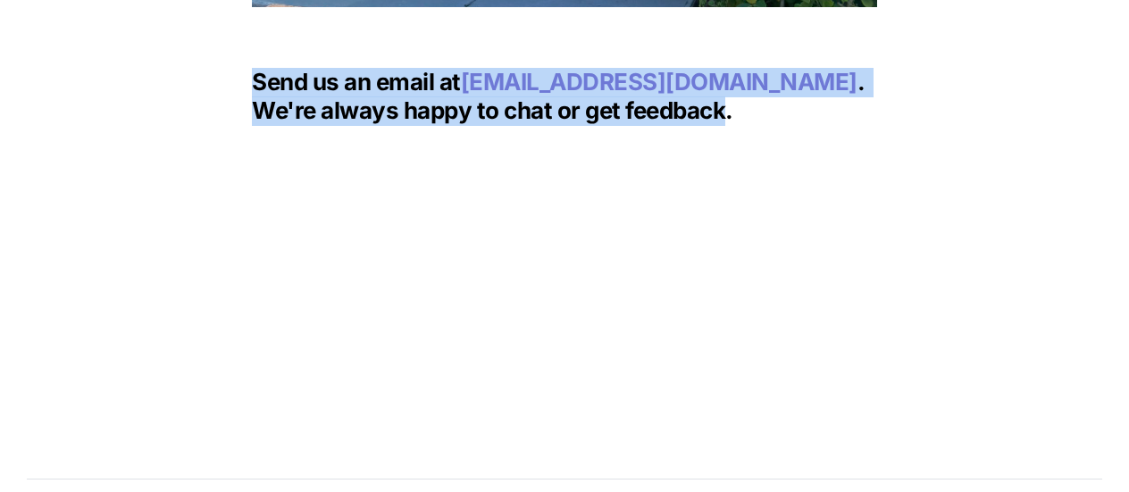
drag, startPoint x: 634, startPoint y: 124, endPoint x: 249, endPoint y: 78, distance: 387.9
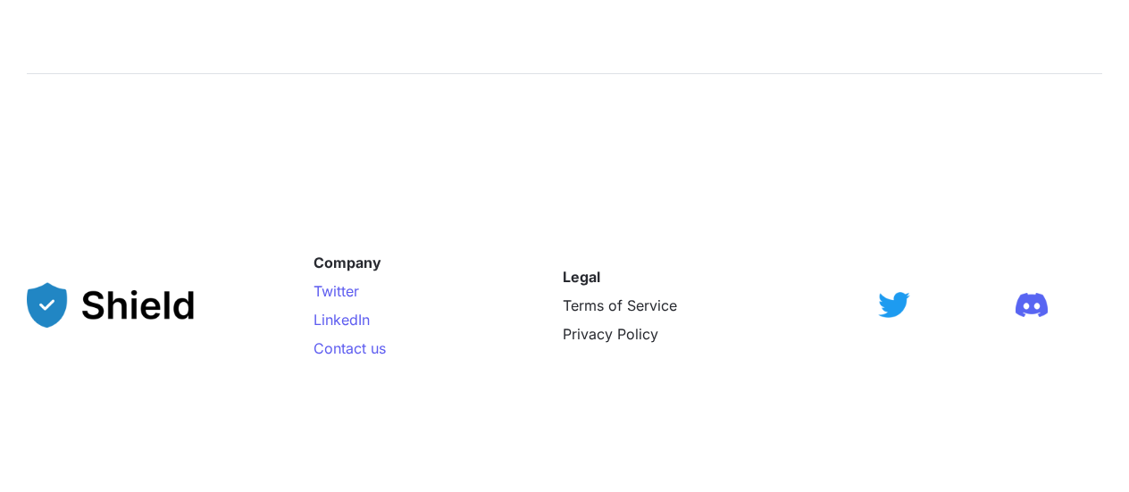
scroll to position [3153, 0]
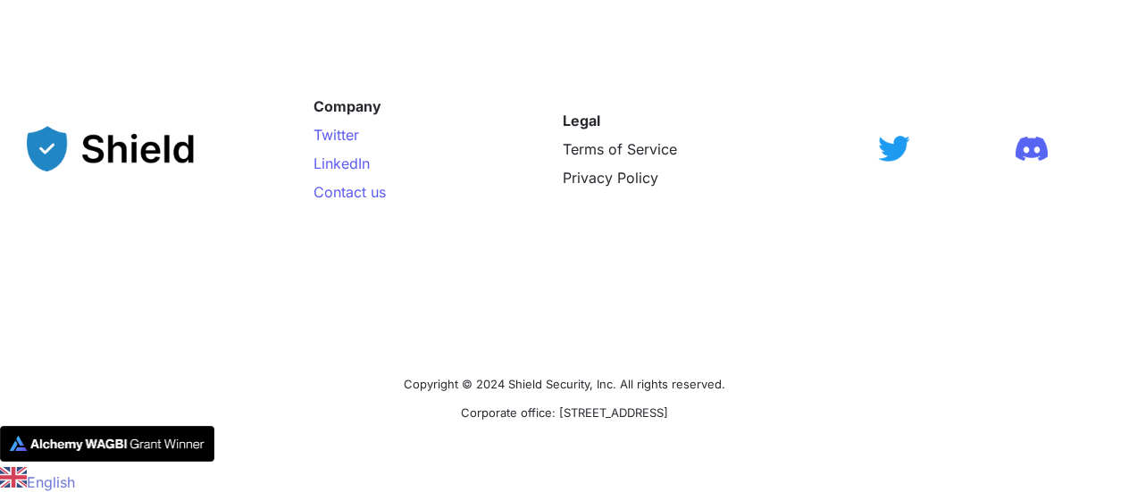
click at [464, 403] on span "Corporate office: 2608 NW 72nd Ave, Miami, FL 33122" at bounding box center [564, 412] width 207 height 18
click at [513, 403] on span "Corporate office: 2608 NW 72nd Ave, Miami, FL 33122" at bounding box center [564, 412] width 207 height 18
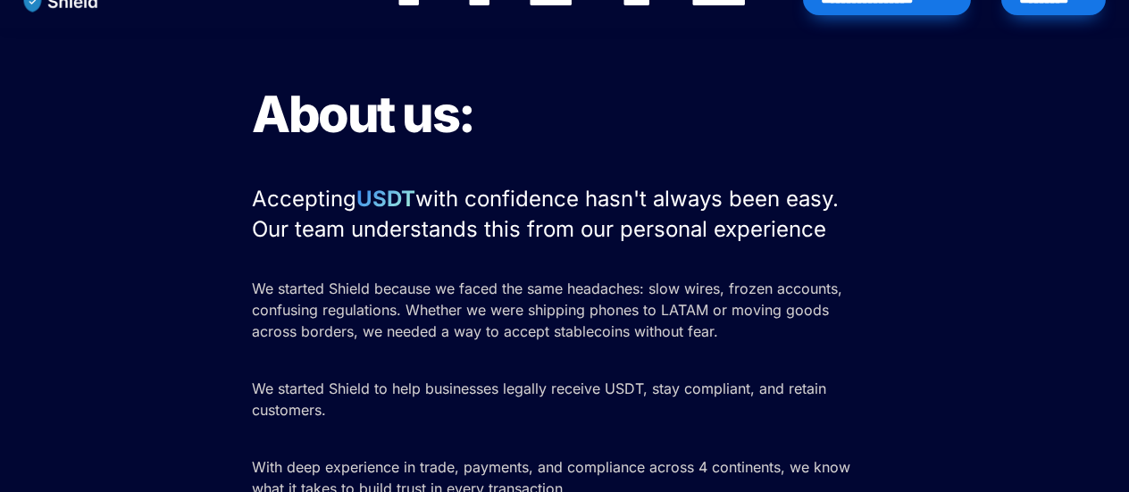
scroll to position [0, 0]
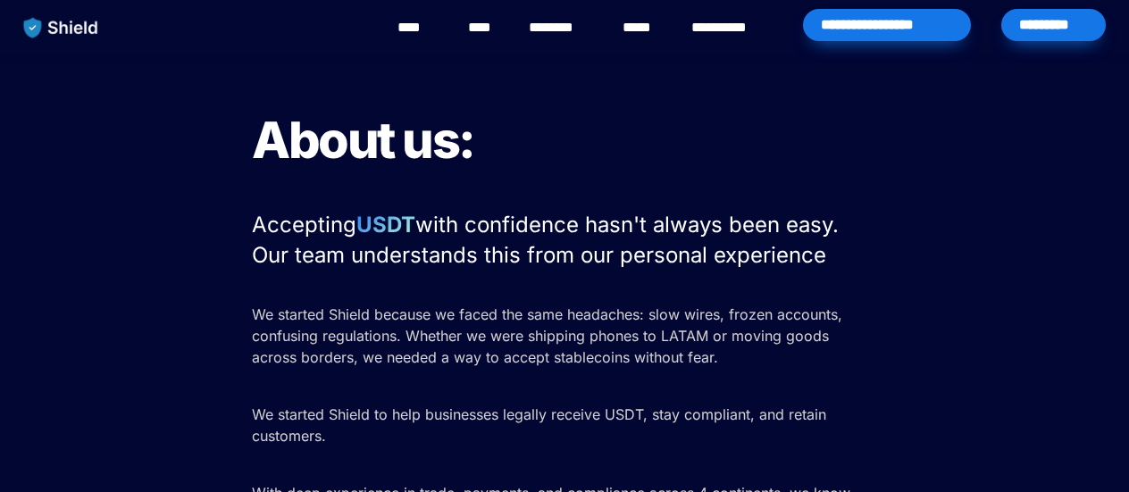
click at [888, 24] on div "**********" at bounding box center [887, 25] width 168 height 32
click at [725, 27] on link "**********" at bounding box center [732, 27] width 81 height 21
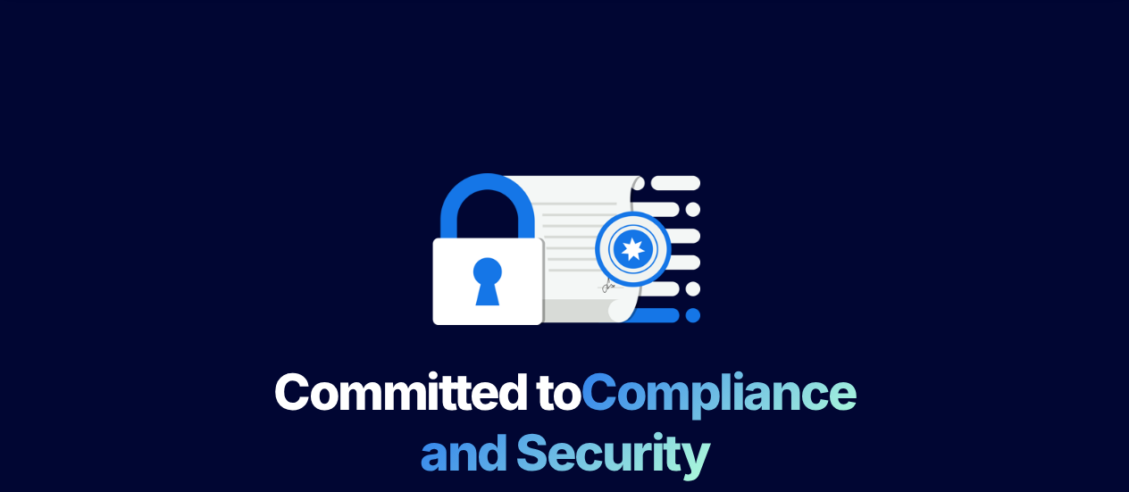
scroll to position [89, 0]
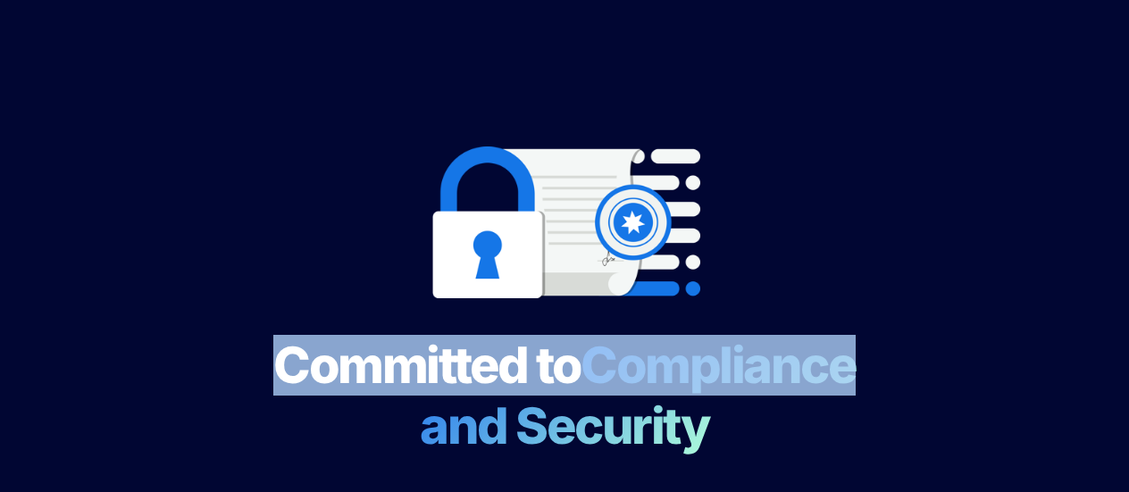
drag, startPoint x: 270, startPoint y: 362, endPoint x: 863, endPoint y: 381, distance: 593.6
click at [863, 381] on h1 "Committed to Compliance and Security" at bounding box center [565, 396] width 670 height 136
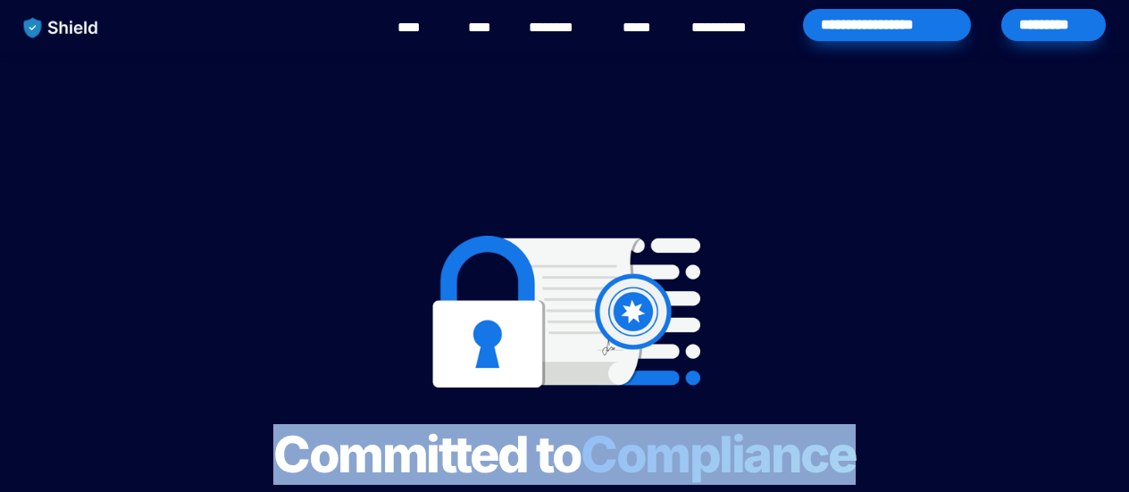
click at [722, 30] on link "**********" at bounding box center [732, 27] width 81 height 21
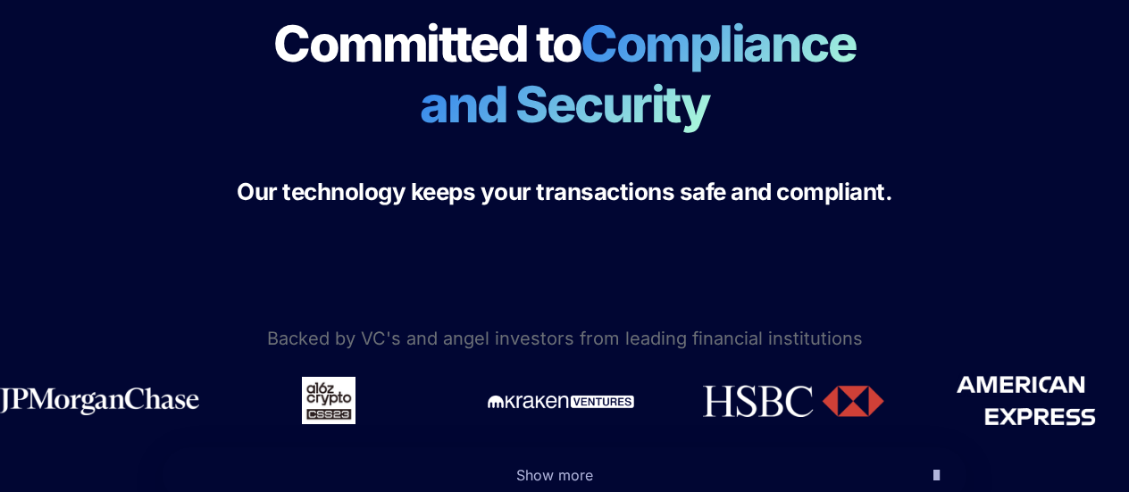
scroll to position [536, 0]
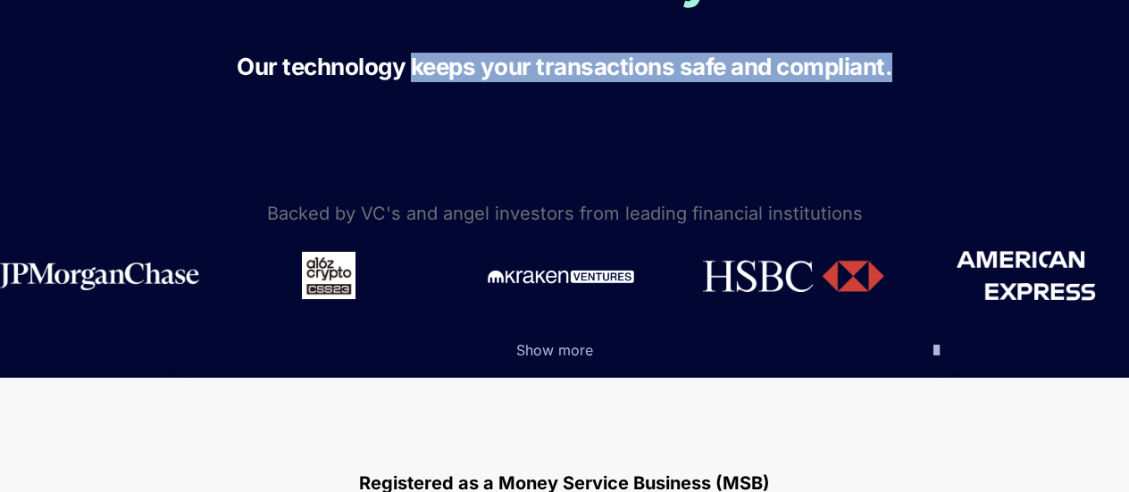
drag, startPoint x: 426, startPoint y: 69, endPoint x: 948, endPoint y: 68, distance: 521.8
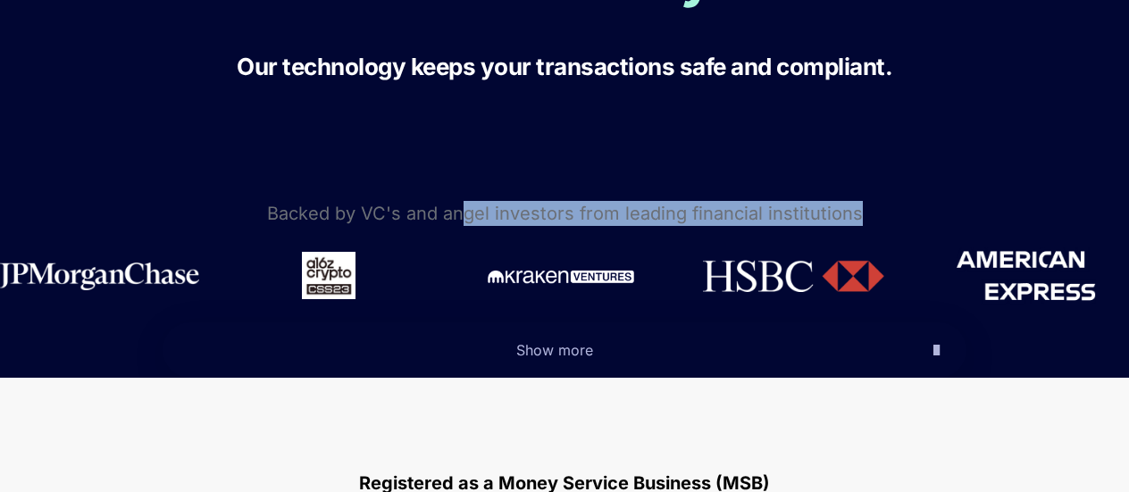
drag, startPoint x: 470, startPoint y: 213, endPoint x: 929, endPoint y: 274, distance: 463.4
click at [917, 218] on p "Backed by VC's and angel investors from leading financial institutions" at bounding box center [564, 213] width 1129 height 32
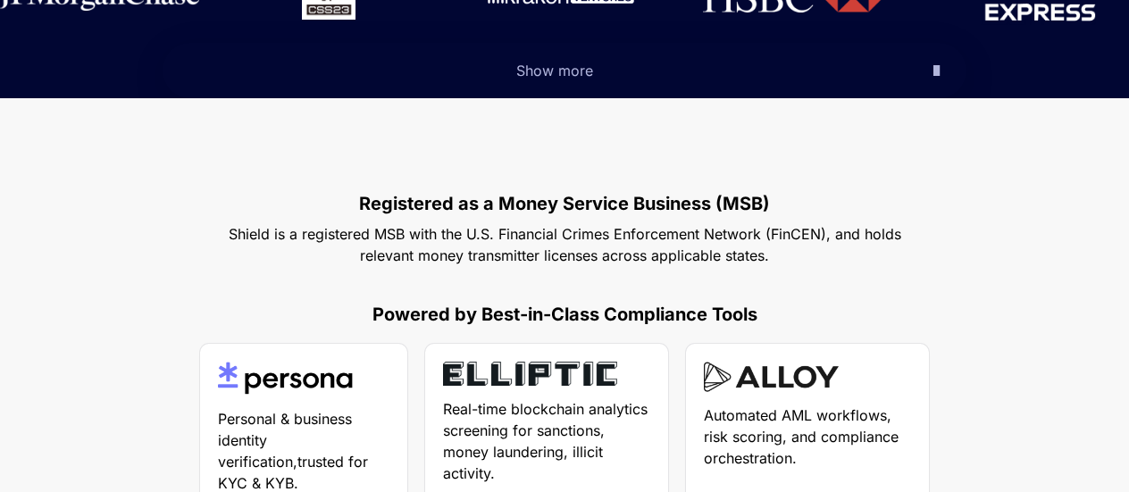
scroll to position [804, 0]
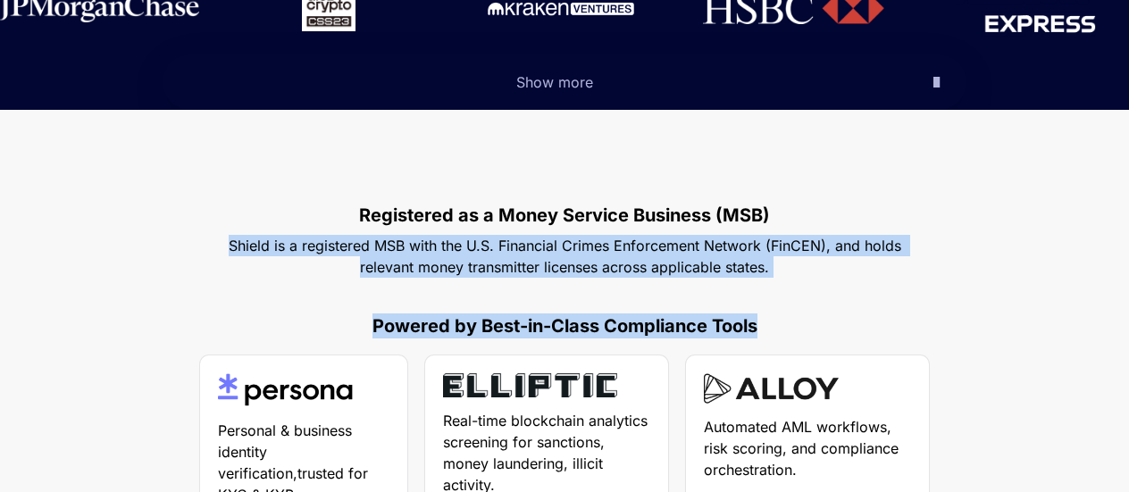
drag, startPoint x: 273, startPoint y: 252, endPoint x: 826, endPoint y: 330, distance: 558.5
click at [826, 330] on div "Registered as a Money Service Business (MSB) Shield is a registered MSB with th…" at bounding box center [564, 481] width 1129 height 742
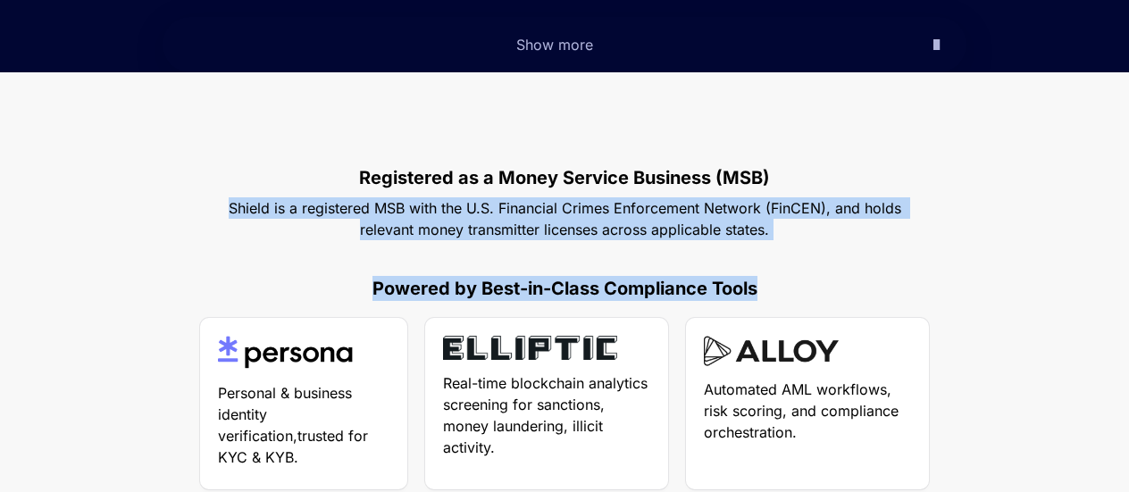
scroll to position [893, 0]
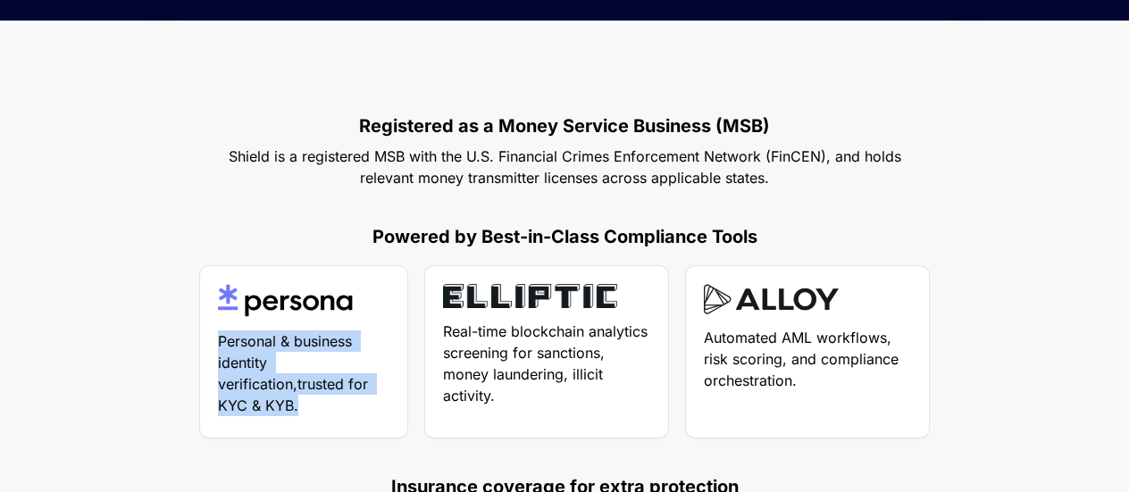
drag, startPoint x: 304, startPoint y: 398, endPoint x: 207, endPoint y: 343, distance: 110.8
click at [207, 343] on div "Personal & business identity verification,trusted for KYC & KYB." at bounding box center [303, 352] width 207 height 172
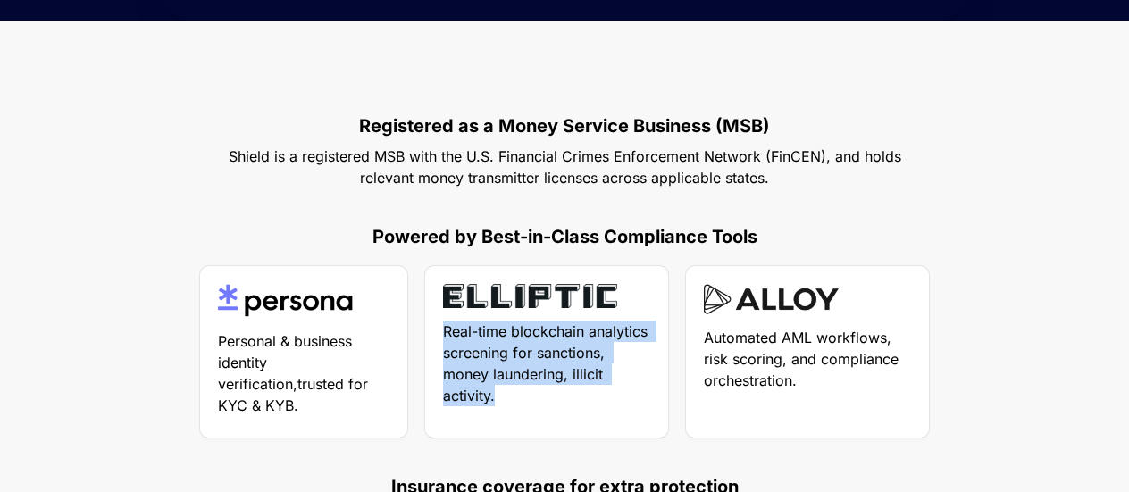
drag, startPoint x: 446, startPoint y: 331, endPoint x: 628, endPoint y: 382, distance: 189.2
click at [616, 394] on p "Real-time blockchain analytics screening for sanctions, money laundering, illic…" at bounding box center [546, 363] width 207 height 93
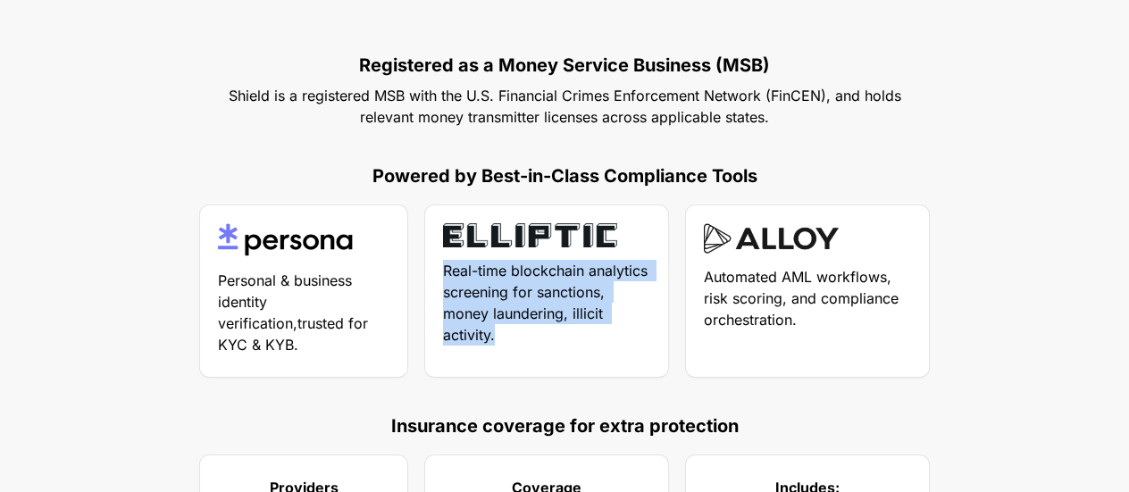
scroll to position [983, 0]
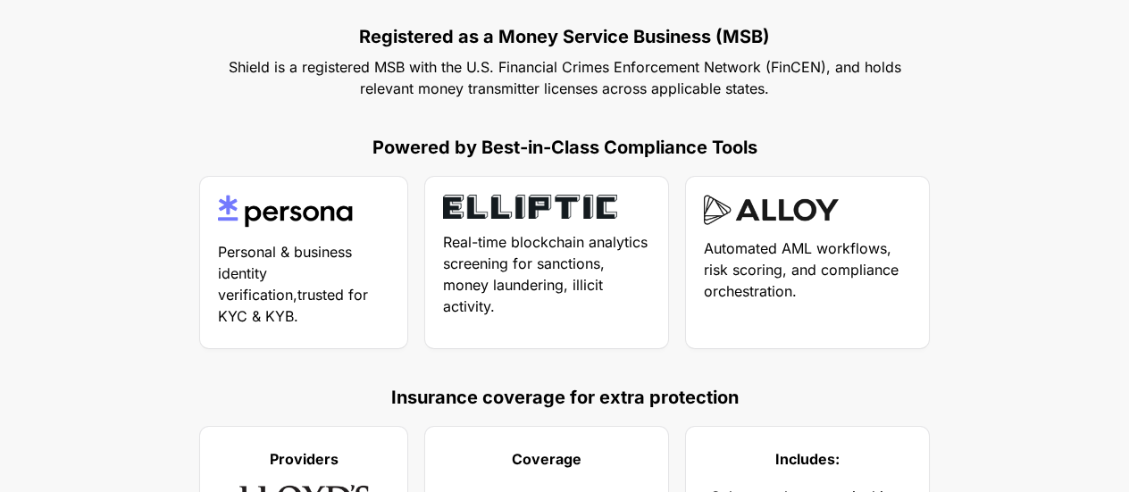
click at [781, 270] on span "Automated AML workflows, risk scoring, and compliance orchestration." at bounding box center [803, 269] width 199 height 61
click at [813, 273] on span "Automated AML workflows, risk scoring, and compliance orchestration." at bounding box center [803, 269] width 199 height 61
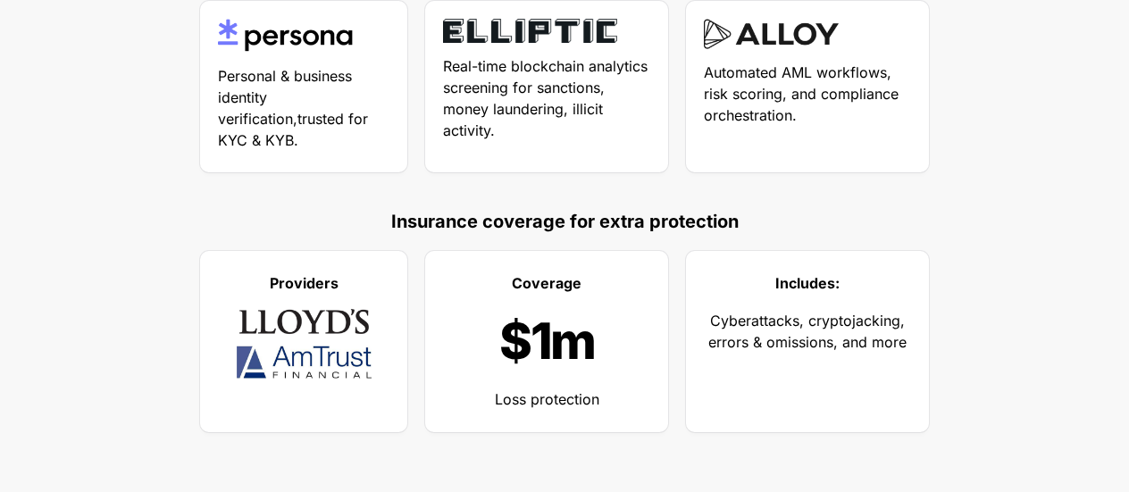
scroll to position [1162, 0]
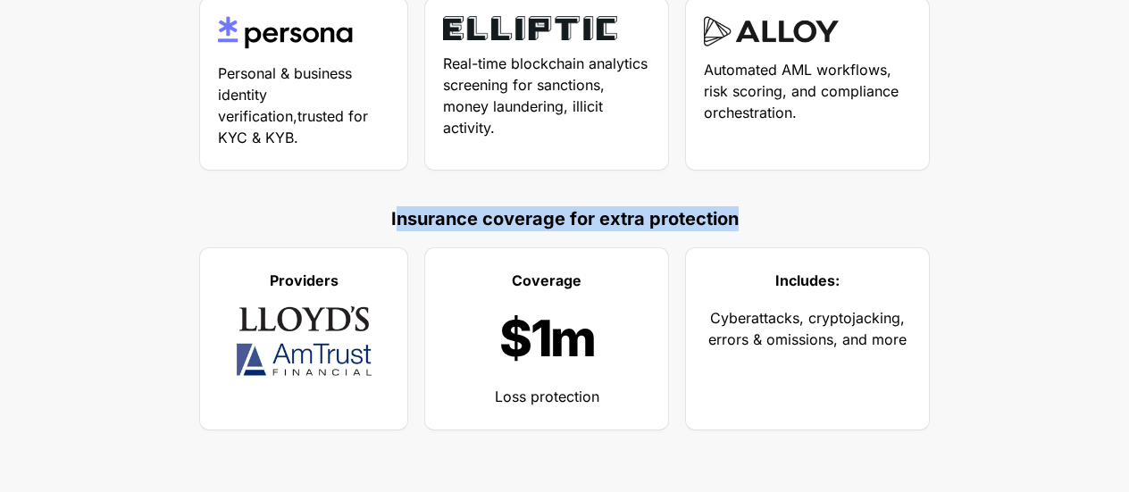
drag, startPoint x: 397, startPoint y: 218, endPoint x: 768, endPoint y: 245, distance: 372.6
click at [793, 238] on div "Registered as a Money Service Business (MSB) Shield is a registered MSB with th…" at bounding box center [564, 124] width 1129 height 742
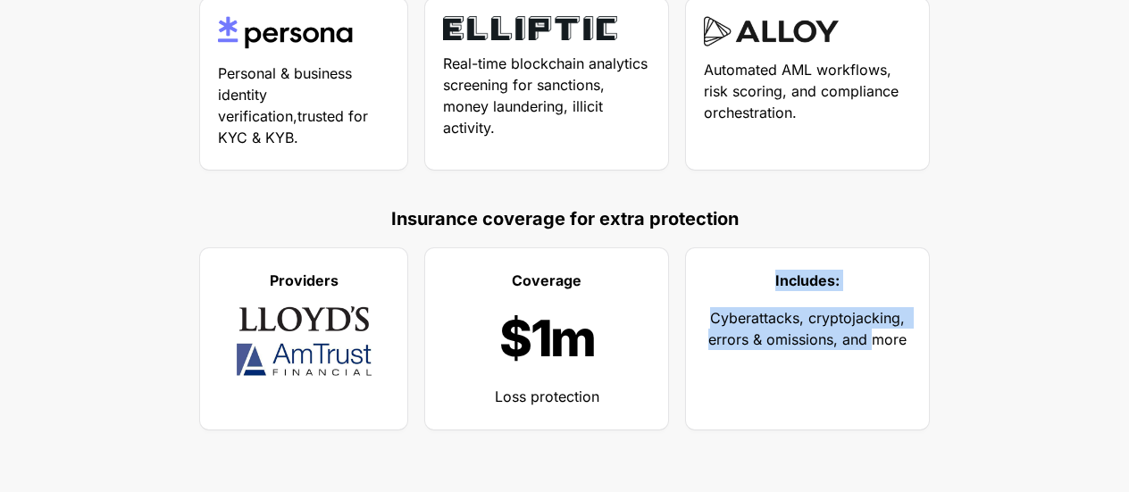
drag, startPoint x: 775, startPoint y: 281, endPoint x: 874, endPoint y: 337, distance: 113.6
click at [874, 337] on div "Includes: Cyberattacks, cryptojacking, errors & omissions, and more" at bounding box center [807, 339] width 243 height 182
click at [860, 346] on span "Cyberattacks, cryptojacking, errors & omissions, and more" at bounding box center [809, 328] width 201 height 39
drag, startPoint x: 777, startPoint y: 283, endPoint x: 969, endPoint y: 328, distance: 196.4
click at [969, 337] on div "Registered as a Money Service Business (MSB) Shield is a registered MSB with th…" at bounding box center [564, 124] width 1129 height 742
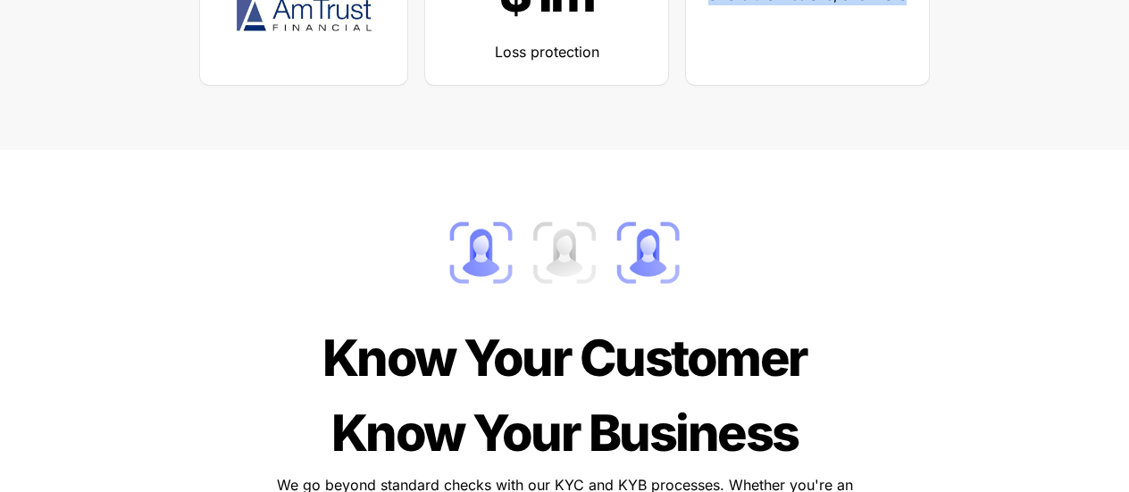
scroll to position [1608, 0]
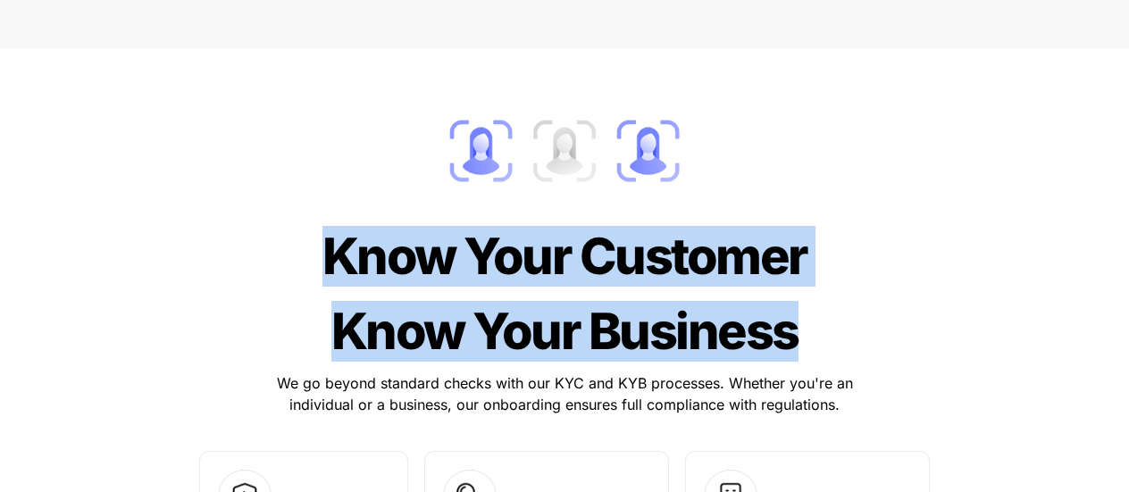
drag, startPoint x: 322, startPoint y: 258, endPoint x: 860, endPoint y: 299, distance: 540.3
click at [860, 299] on div "Know Your Customer Know Your Customer Know Your Business Know Your Business We …" at bounding box center [564, 352] width 983 height 573
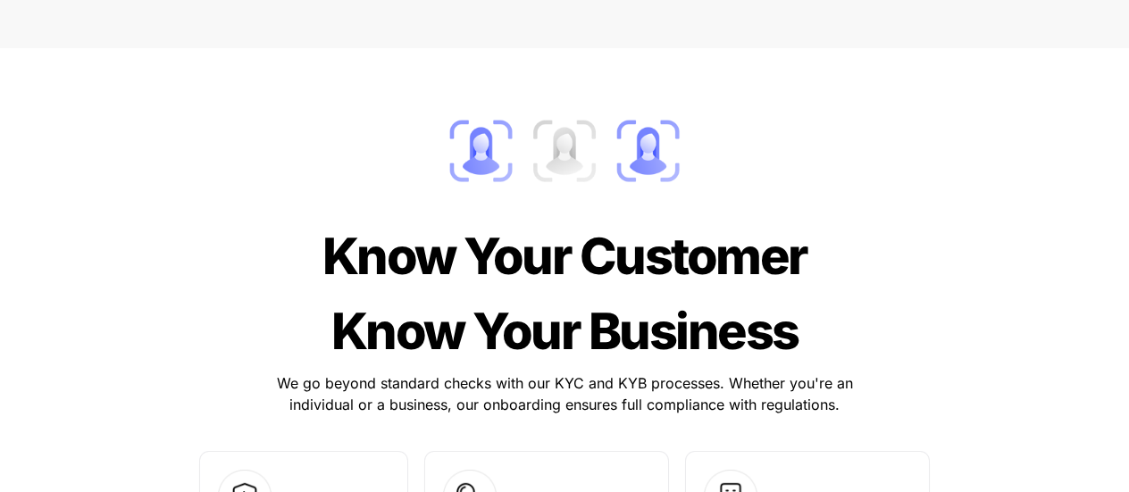
click at [633, 380] on span "We go beyond standard checks with our KYC and KYB processes. Whether you're an …" at bounding box center [567, 393] width 581 height 39
drag, startPoint x: 747, startPoint y: 376, endPoint x: 810, endPoint y: 380, distance: 63.5
click at [811, 380] on span "We go beyond standard checks with our KYC and KYB processes. Whether you're an …" at bounding box center [567, 393] width 581 height 39
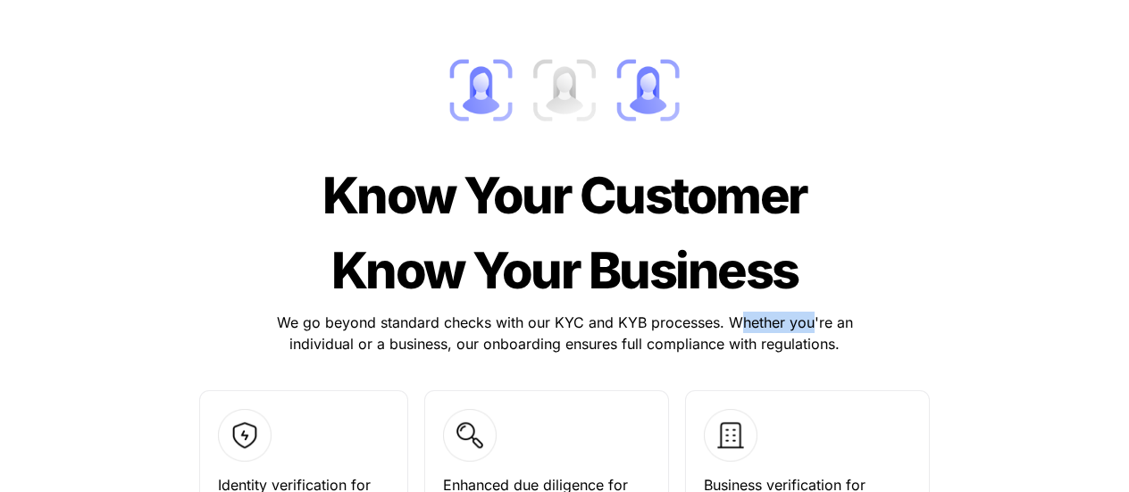
scroll to position [1698, 0]
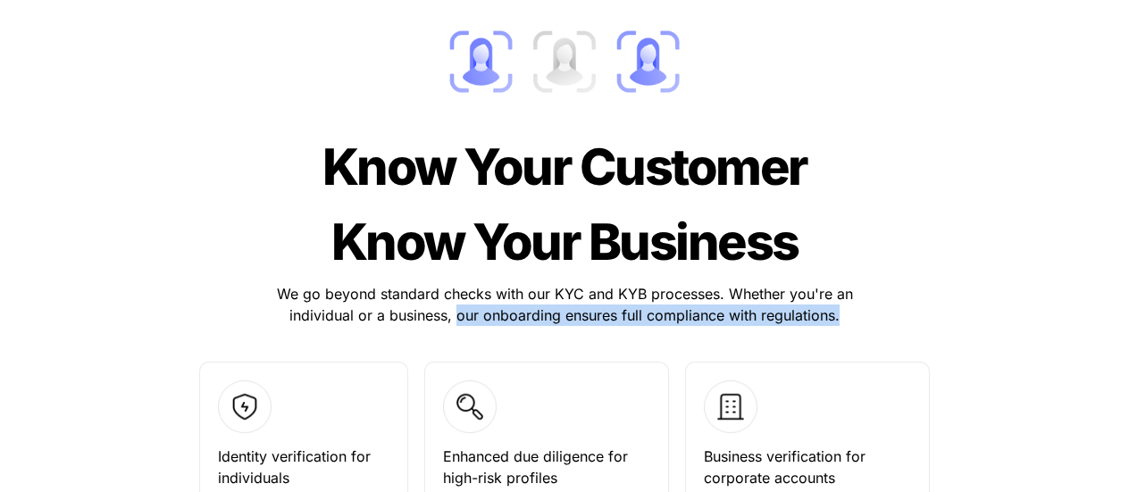
drag, startPoint x: 457, startPoint y: 321, endPoint x: 840, endPoint y: 323, distance: 383.3
click at [840, 323] on p "We go beyond standard checks with our KYC and KYB processes. Whether you're an …" at bounding box center [564, 305] width 625 height 50
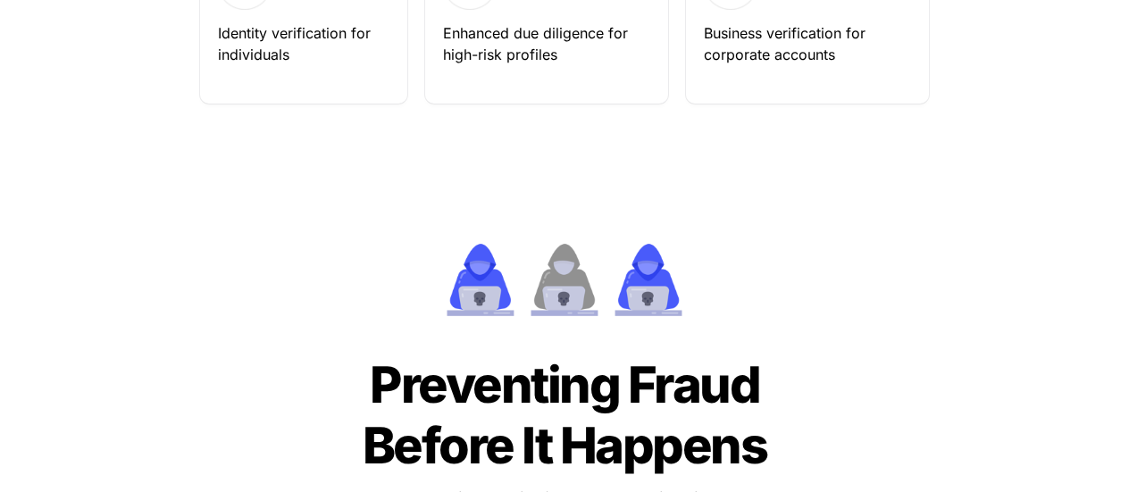
scroll to position [1966, 0]
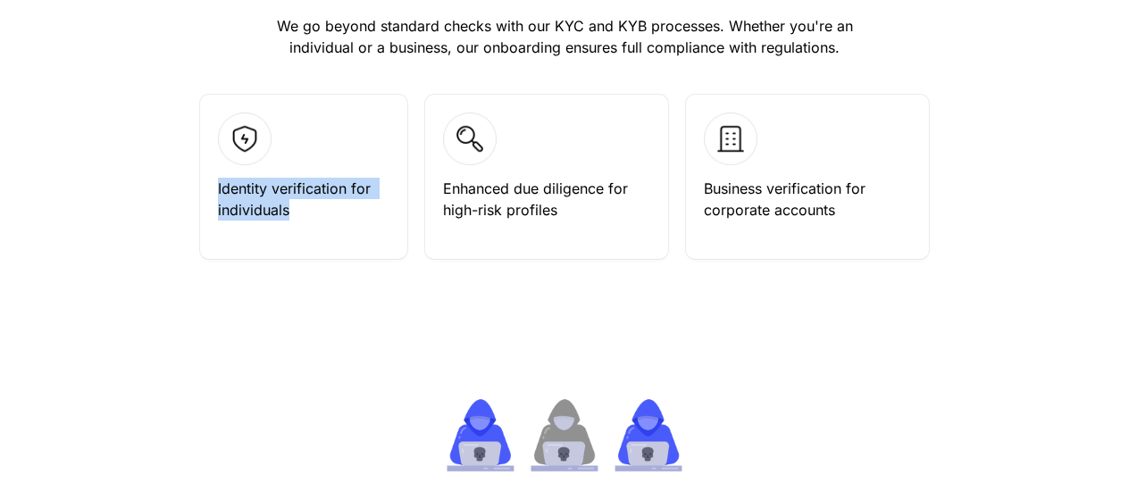
drag, startPoint x: 216, startPoint y: 187, endPoint x: 316, endPoint y: 214, distance: 103.6
click at [316, 214] on div "Identity verification for individuals" at bounding box center [303, 177] width 207 height 164
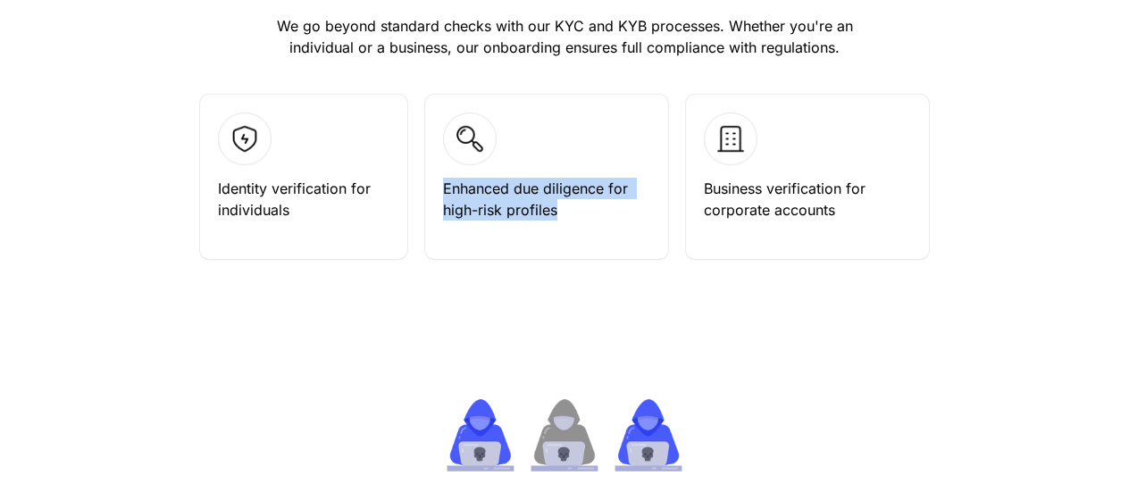
drag, startPoint x: 443, startPoint y: 185, endPoint x: 608, endPoint y: 213, distance: 166.7
click at [608, 213] on p "Enhanced due diligence for high-risk profiles" at bounding box center [546, 199] width 207 height 50
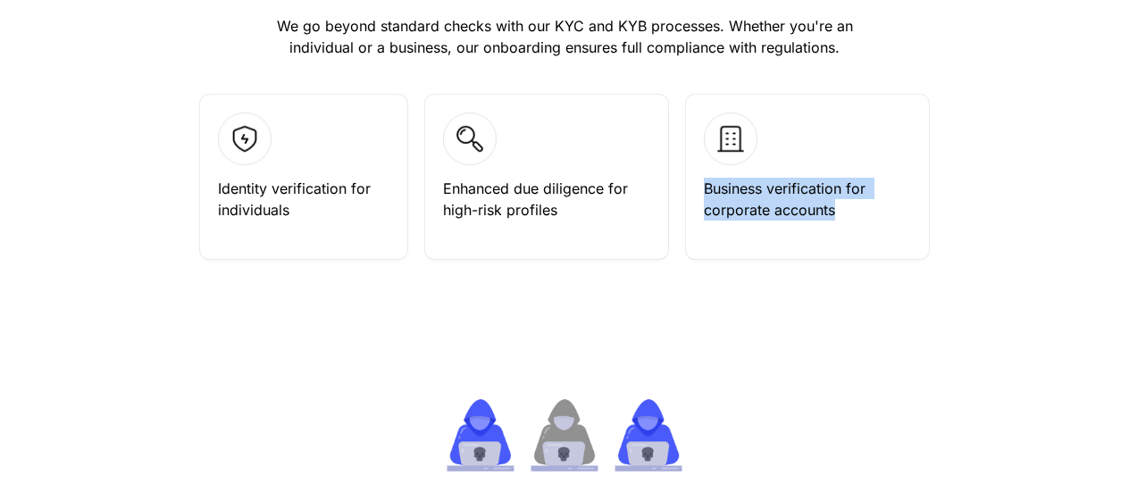
drag, startPoint x: 708, startPoint y: 189, endPoint x: 703, endPoint y: 260, distance: 70.7
click at [837, 221] on p "Business verification for corporate accounts" at bounding box center [807, 199] width 207 height 50
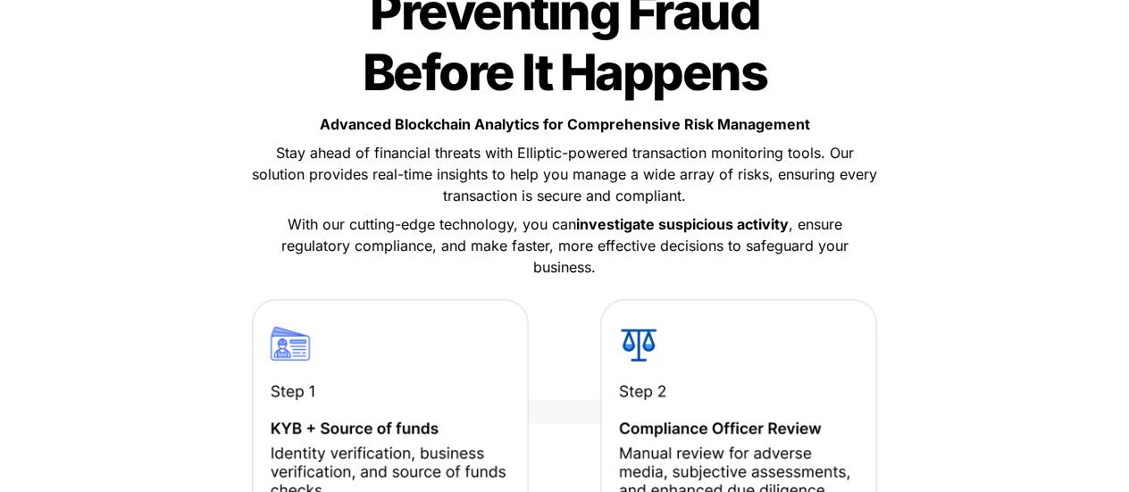
scroll to position [2495, 0]
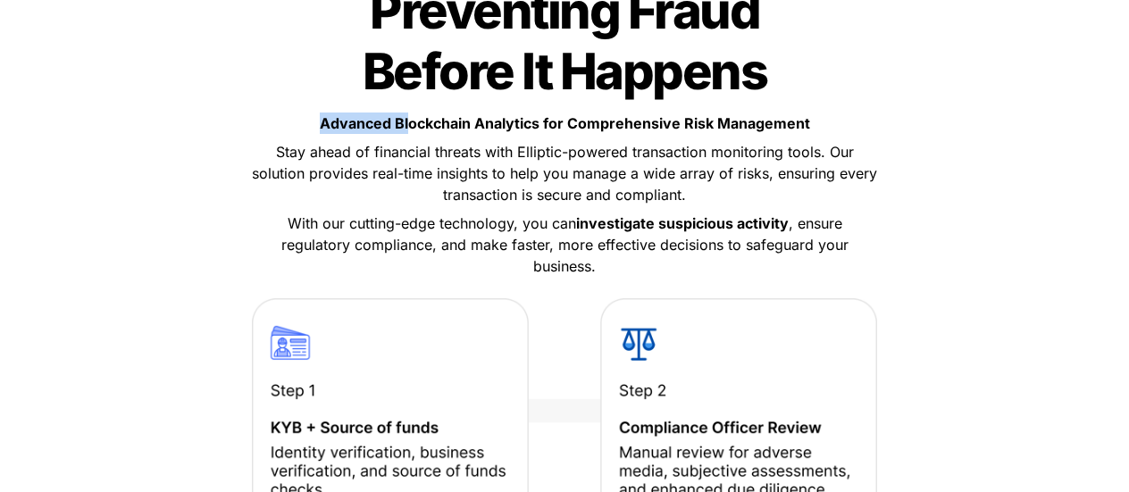
drag, startPoint x: 315, startPoint y: 117, endPoint x: 458, endPoint y: 131, distance: 144.6
click at [458, 131] on p "Advanced Blockchain Analytics for Comprehensive Risk Management" at bounding box center [564, 123] width 625 height 29
click at [408, 122] on strong "Advanced Blockchain Analytics for Comprehensive Risk Management" at bounding box center [565, 123] width 491 height 18
drag, startPoint x: 319, startPoint y: 116, endPoint x: 574, endPoint y: 119, distance: 254.7
click at [574, 119] on p "Advanced Blockchain Analytics for Comprehensive Risk Management" at bounding box center [564, 123] width 625 height 29
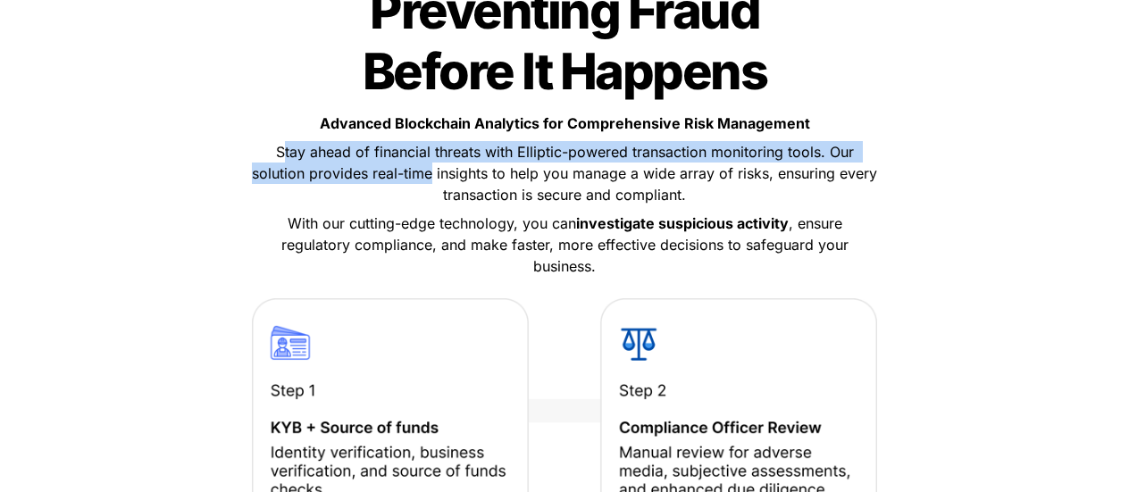
drag, startPoint x: 286, startPoint y: 153, endPoint x: 432, endPoint y: 163, distance: 146.0
click at [432, 163] on span "Stay ahead of financial threats with Elliptic-powered transaction monitoring to…" at bounding box center [567, 173] width 630 height 61
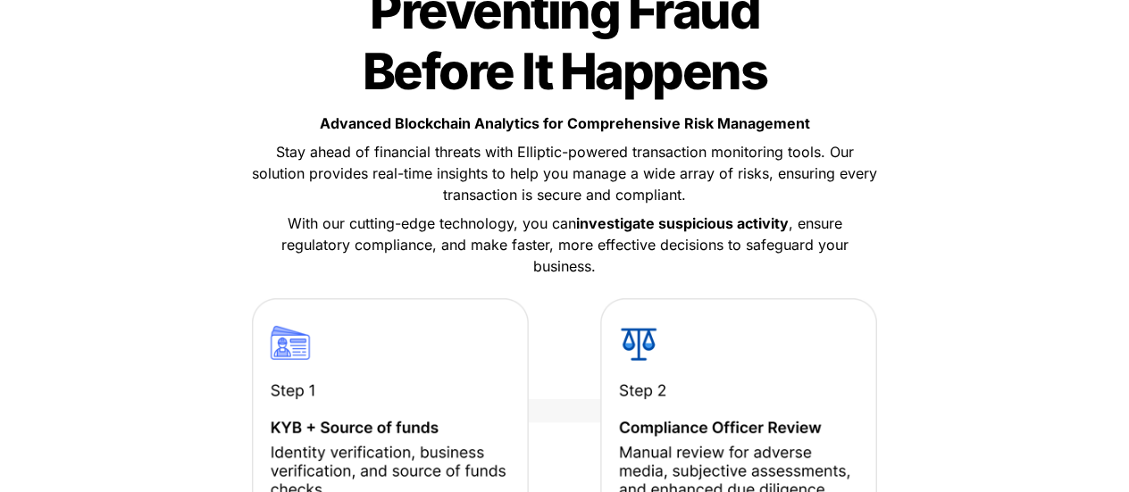
click at [499, 163] on span "Stay ahead of financial threats with Elliptic-powered transaction monitoring to…" at bounding box center [567, 173] width 630 height 61
click at [518, 147] on span "Stay ahead of financial threats with Elliptic-powered transaction monitoring to…" at bounding box center [567, 173] width 630 height 61
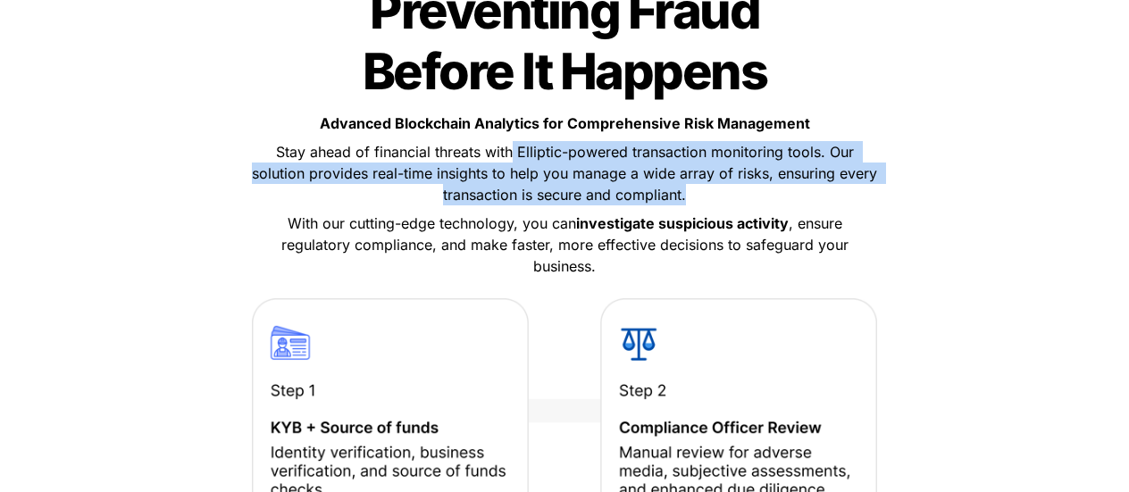
drag, startPoint x: 515, startPoint y: 141, endPoint x: 781, endPoint y: 184, distance: 269.7
click at [776, 184] on p "Stay ahead of financial threats with Elliptic-powered transaction monitoring to…" at bounding box center [564, 173] width 625 height 71
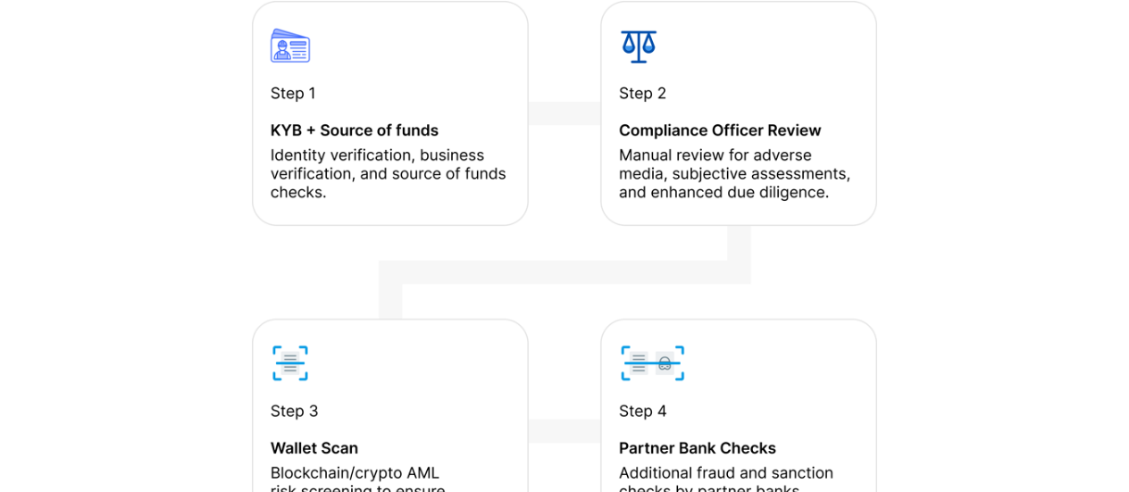
scroll to position [2674, 0]
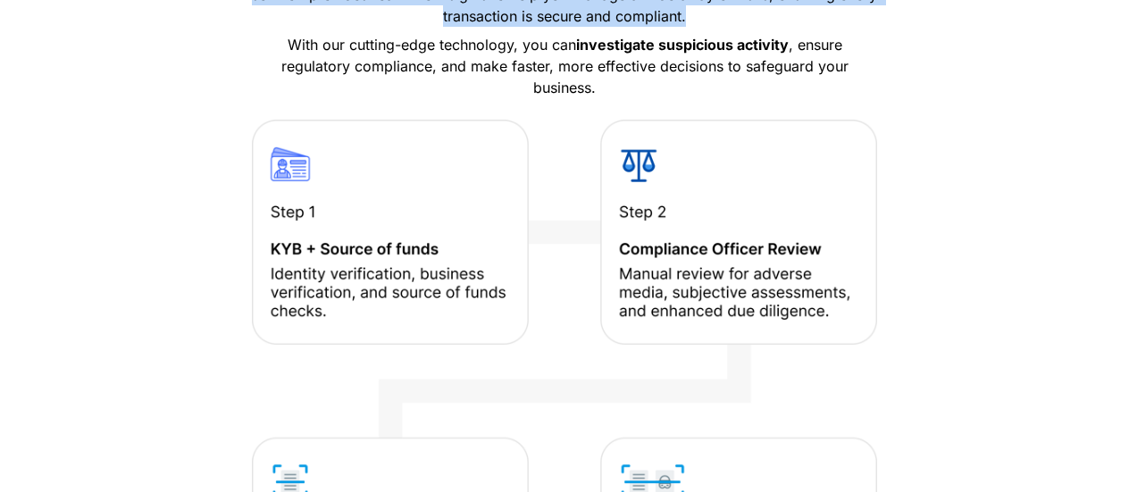
click at [329, 308] on img at bounding box center [564, 501] width 625 height 762
click at [328, 298] on img at bounding box center [564, 501] width 625 height 762
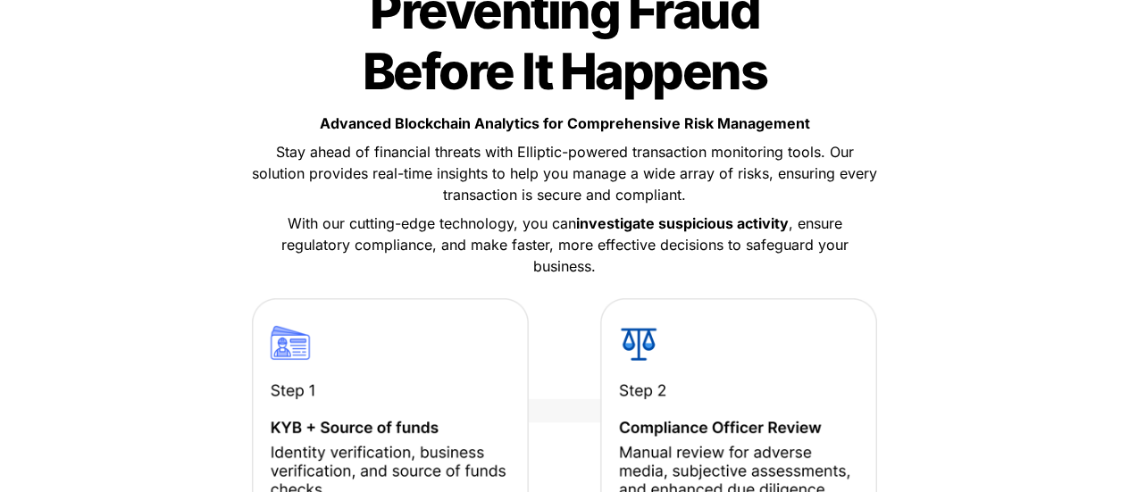
click at [447, 235] on span ", ensure regulatory compliance, and make faster, more effective decisions to sa…" at bounding box center [567, 244] width 572 height 61
click at [326, 121] on strong "Advanced Blockchain Analytics for Comprehensive Risk Management" at bounding box center [565, 123] width 491 height 18
click at [389, 147] on span "Stay ahead of financial threats with Elliptic-powered transaction monitoring to…" at bounding box center [567, 173] width 630 height 61
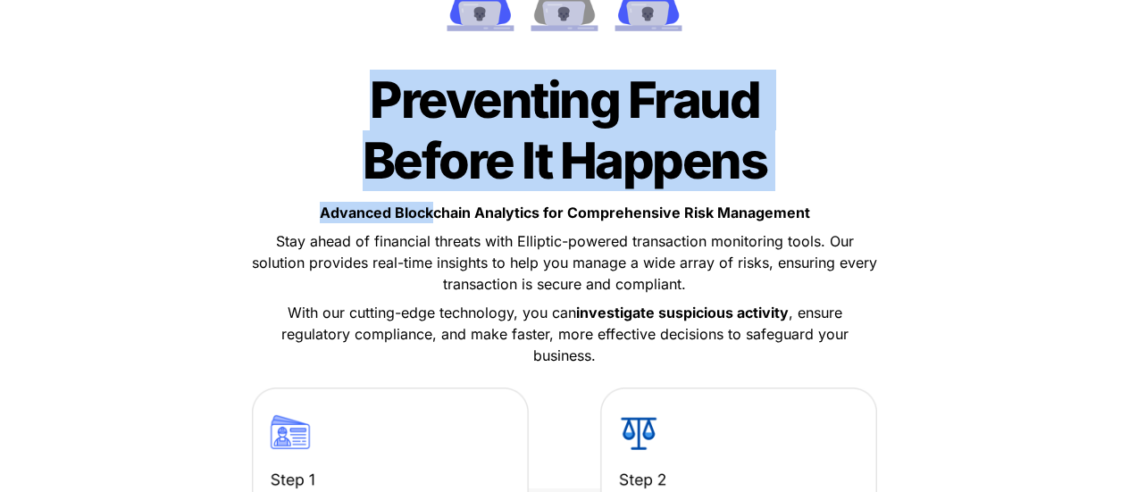
drag, startPoint x: 377, startPoint y: 94, endPoint x: 432, endPoint y: 203, distance: 122.3
click at [432, 203] on div "Preventing Fraud Before It Happens Preventing Fraud Before It Happens Advanced …" at bounding box center [564, 163] width 1085 height 449
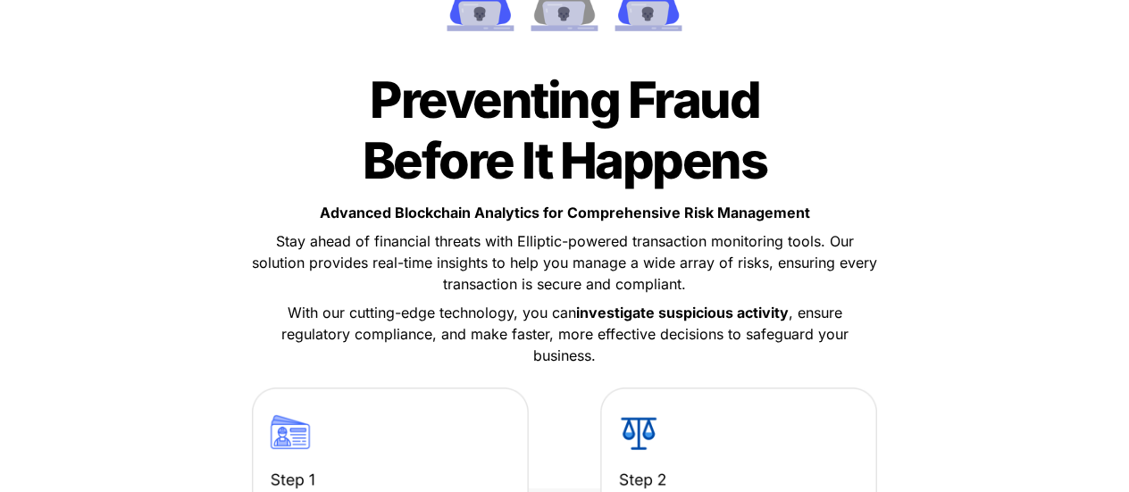
click at [496, 206] on strong "Advanced Blockchain Analytics for Comprehensive Risk Management" at bounding box center [565, 213] width 491 height 18
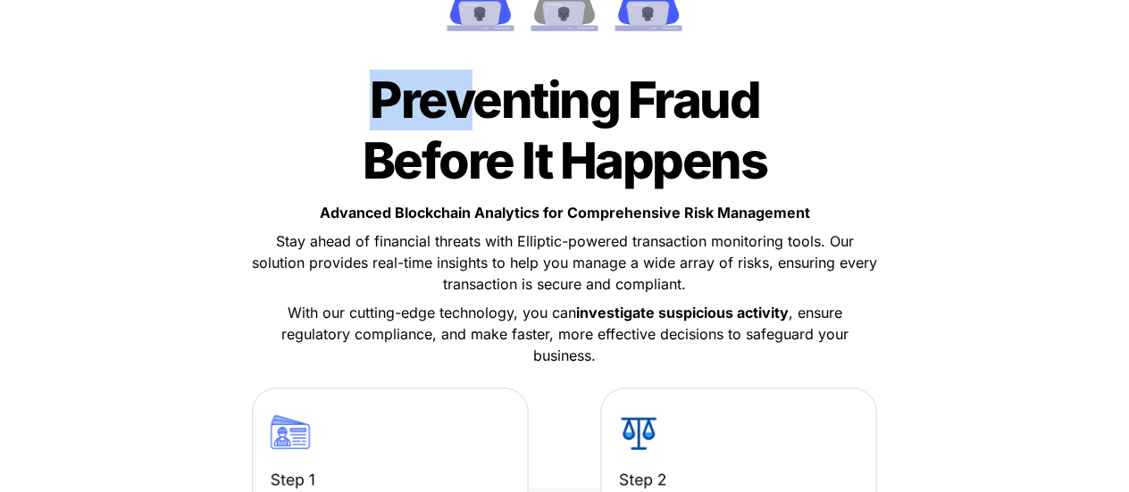
drag, startPoint x: 384, startPoint y: 93, endPoint x: 484, endPoint y: 126, distance: 105.4
click at [480, 128] on span "Preventing Fraud Before It Happens" at bounding box center [566, 131] width 406 height 122
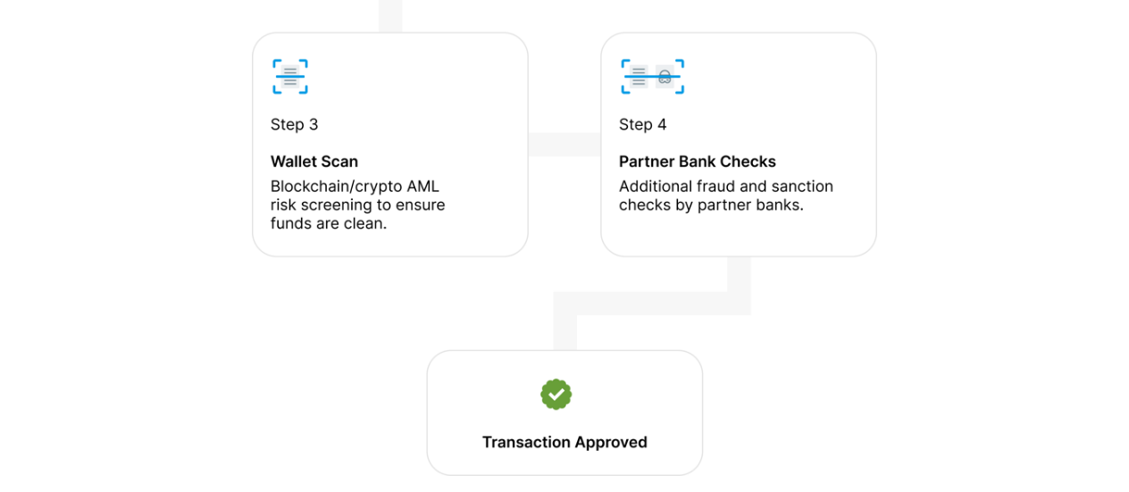
scroll to position [3121, 0]
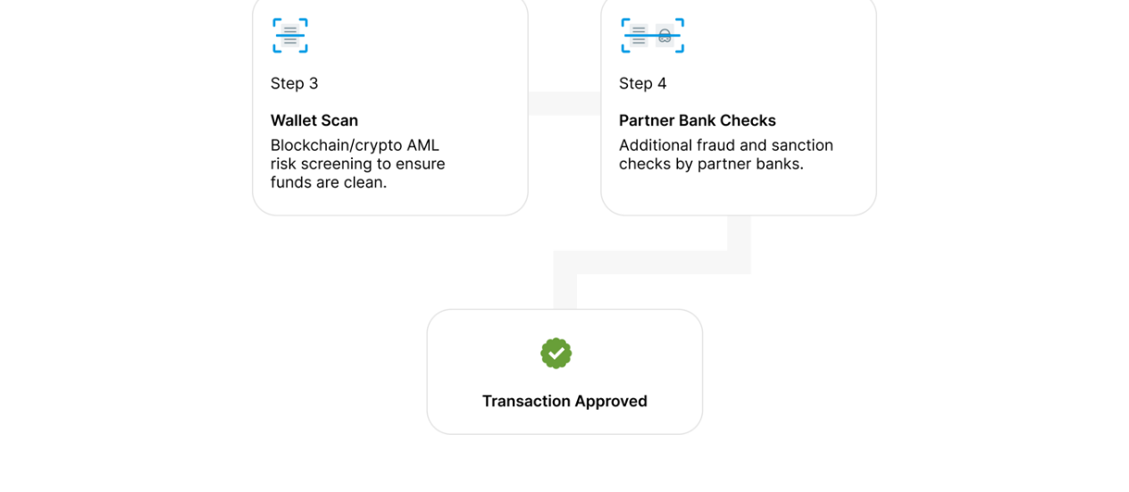
click at [696, 157] on img at bounding box center [564, 54] width 625 height 762
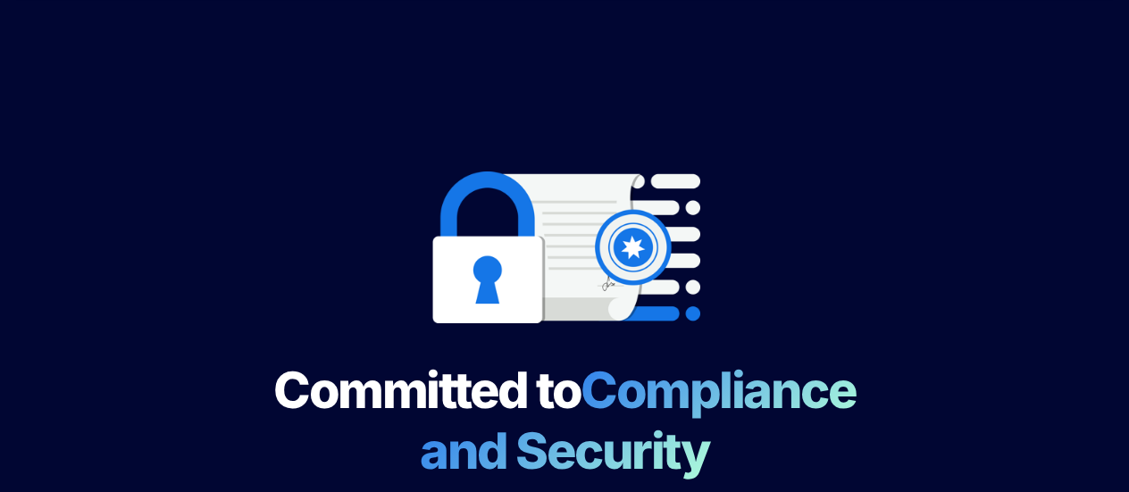
scroll to position [0, 0]
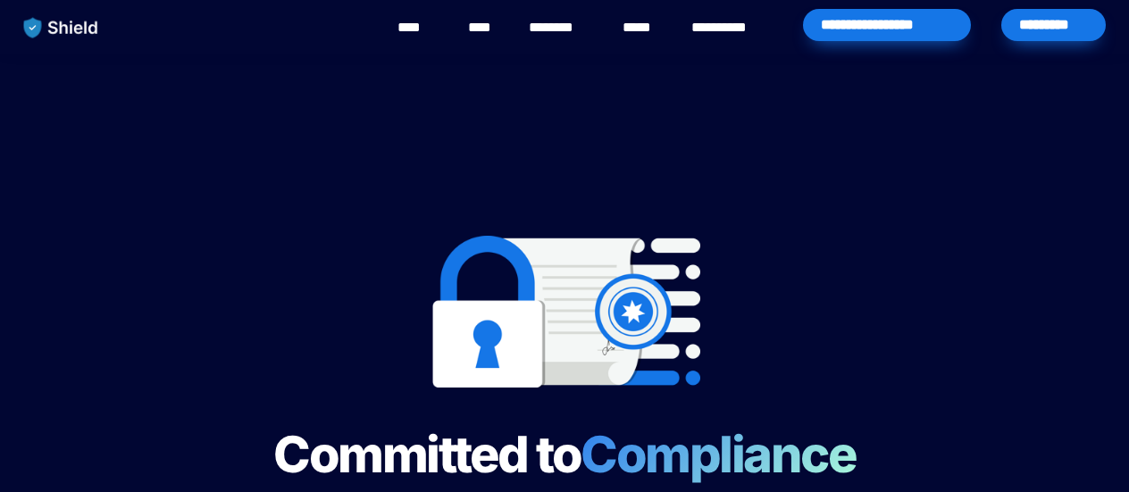
click at [575, 27] on link "********" at bounding box center [560, 27] width 63 height 21
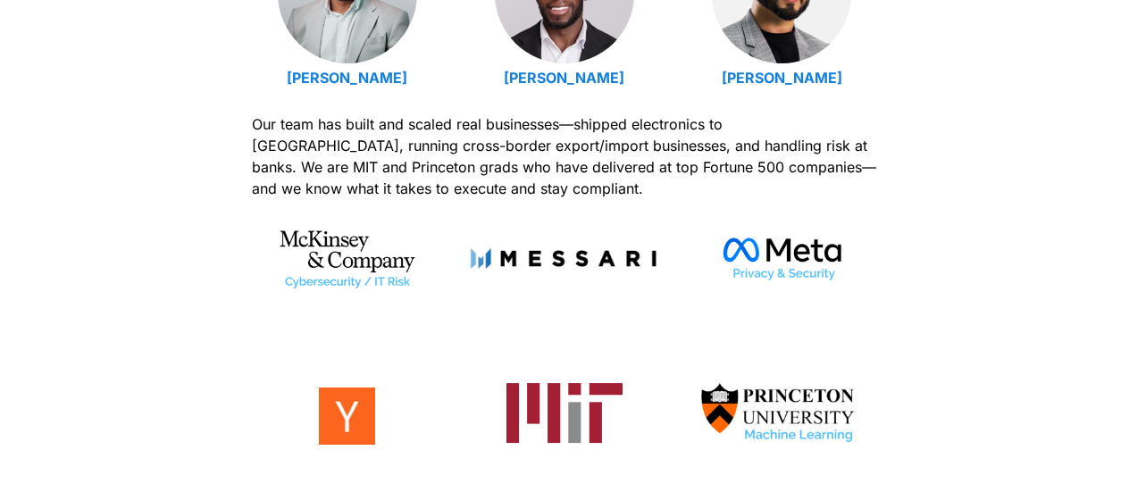
scroll to position [810, 0]
